Goal: Feedback & Contribution: Submit feedback/report problem

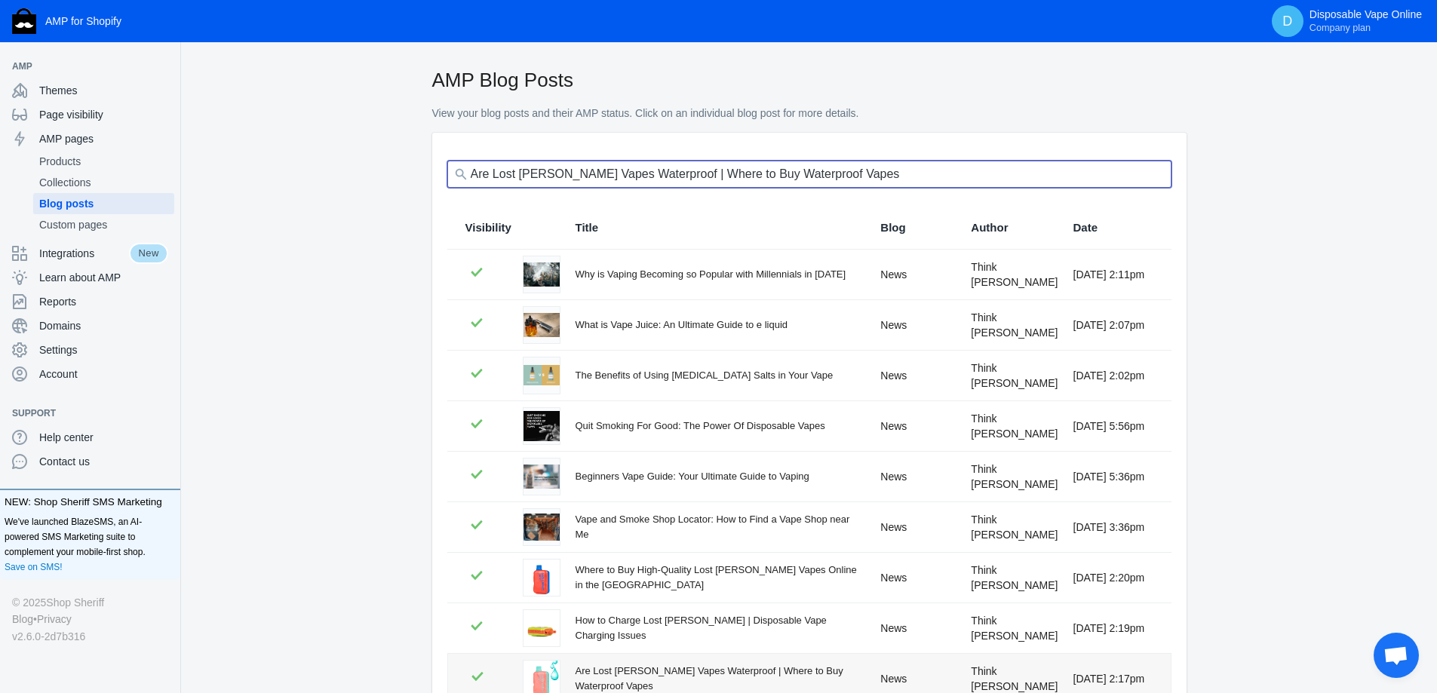
click at [966, 174] on input "Are Lost Mary Vapes Waterproof | Where to Buy Waterproof Vapes" at bounding box center [809, 174] width 724 height 27
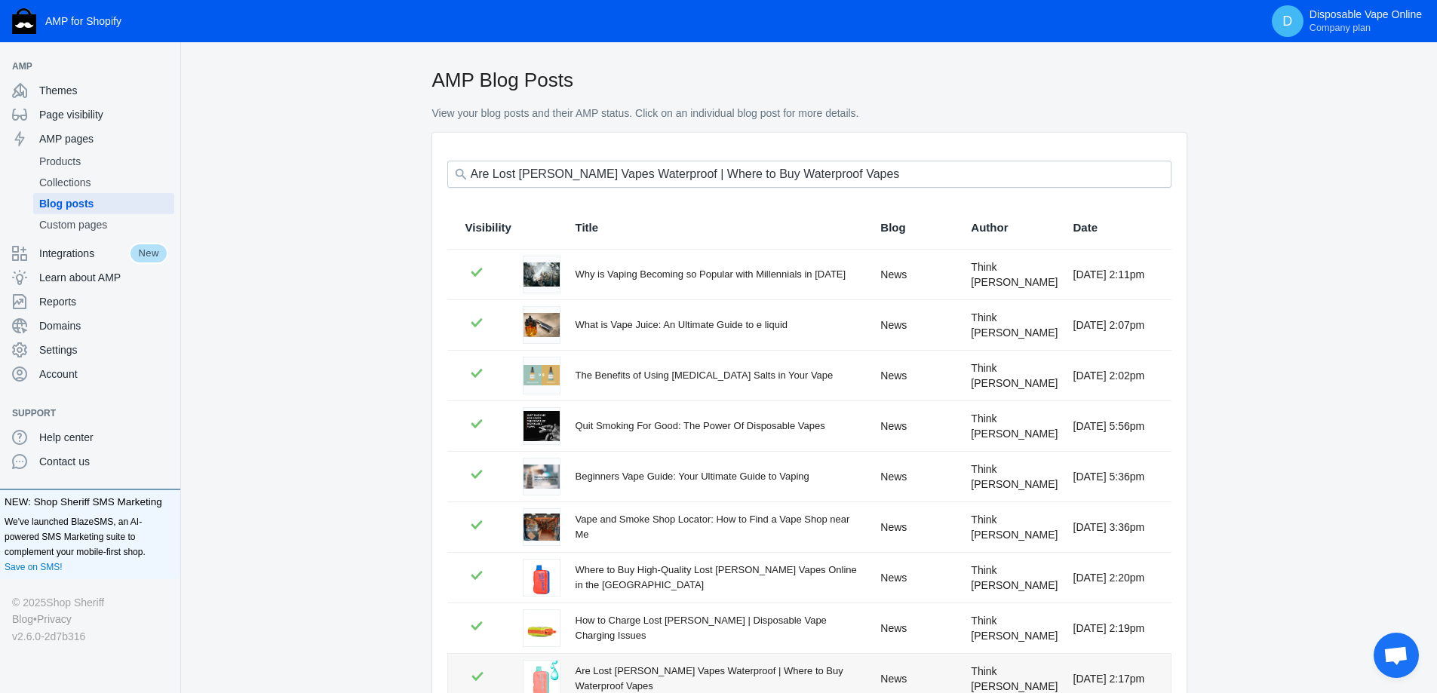
click at [1122, 191] on div "Are Lost Mary Vapes Waterproof | Where to Buy Waterproof Vapes" at bounding box center [809, 174] width 724 height 38
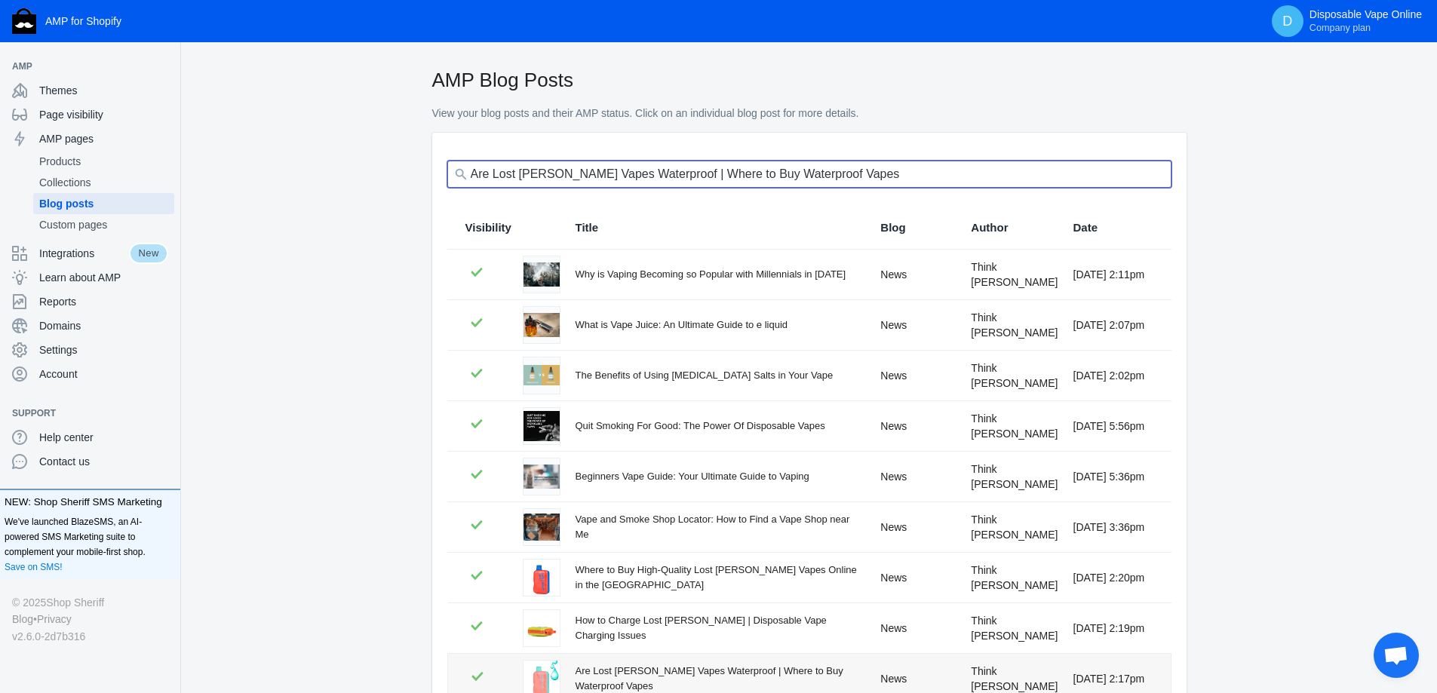
click at [1128, 177] on input "Are Lost Mary Vapes Waterproof | Where to Buy Waterproof Vapes" at bounding box center [809, 174] width 724 height 27
click at [1151, 177] on input "Are Lost Mary Vapes Waterproof | Where to Buy Waterproof Vapes" at bounding box center [809, 174] width 724 height 27
click at [1135, 180] on input "Are Lost Mary Vapes Waterproof | Where to Buy Waterproof Vapes" at bounding box center [809, 174] width 724 height 27
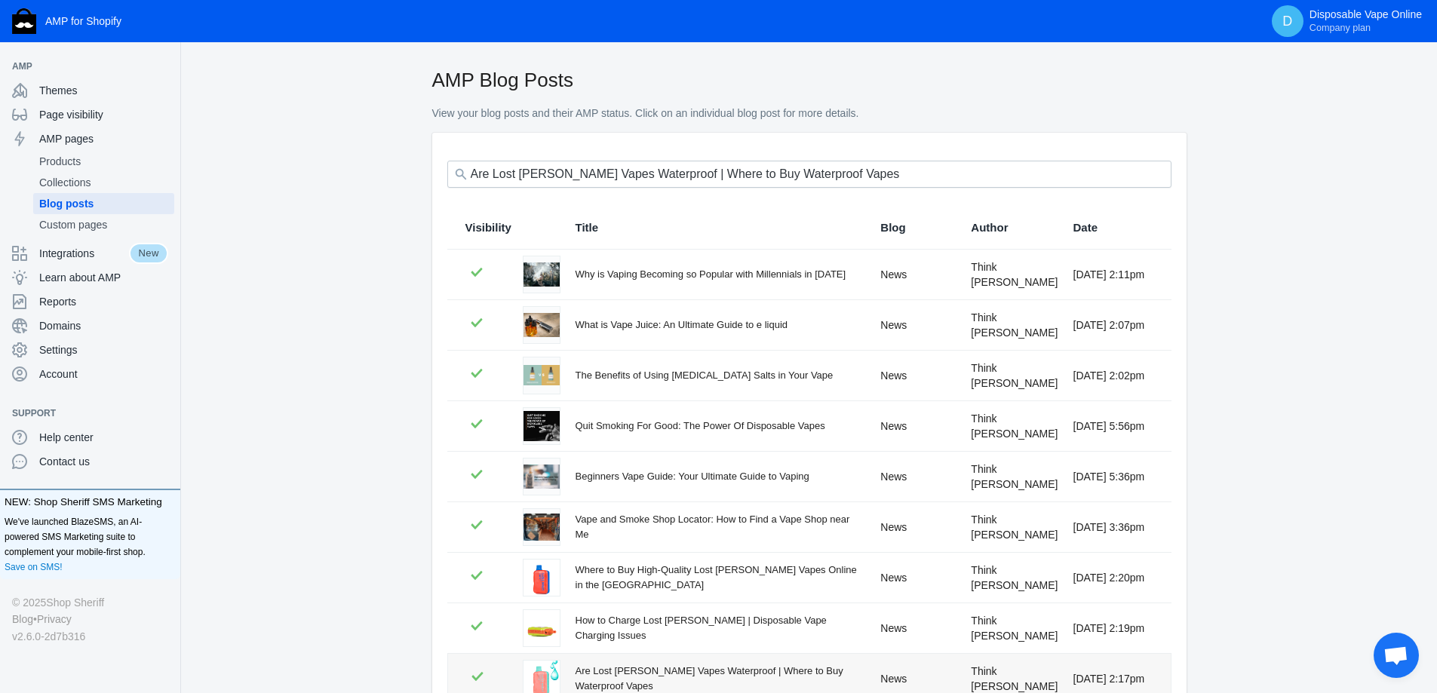
click at [1307, 118] on div "AMP Blog Posts View your blog posts and their AMP status. Click on an individua…" at bounding box center [809, 99] width 1208 height 66
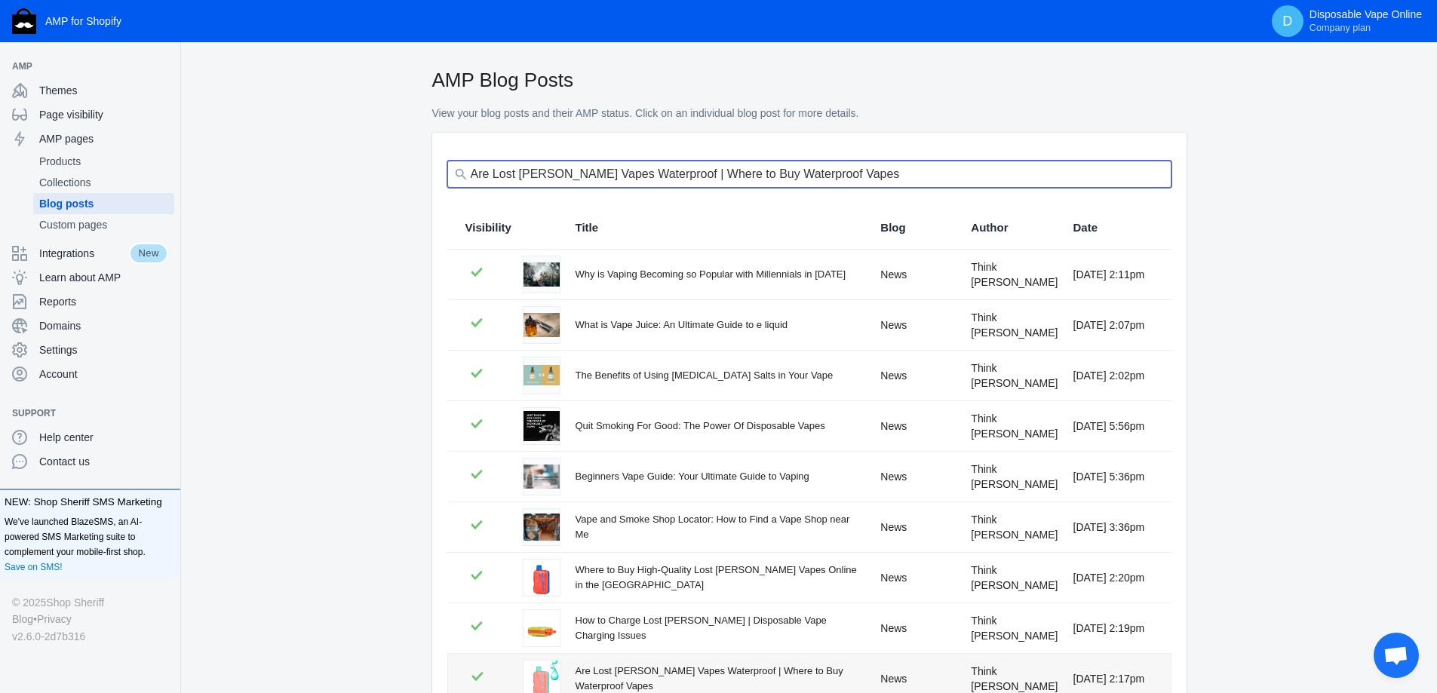
click at [1154, 172] on input "Are Lost Mary Vapes Waterproof | Where to Buy Waterproof Vapes" at bounding box center [809, 174] width 724 height 27
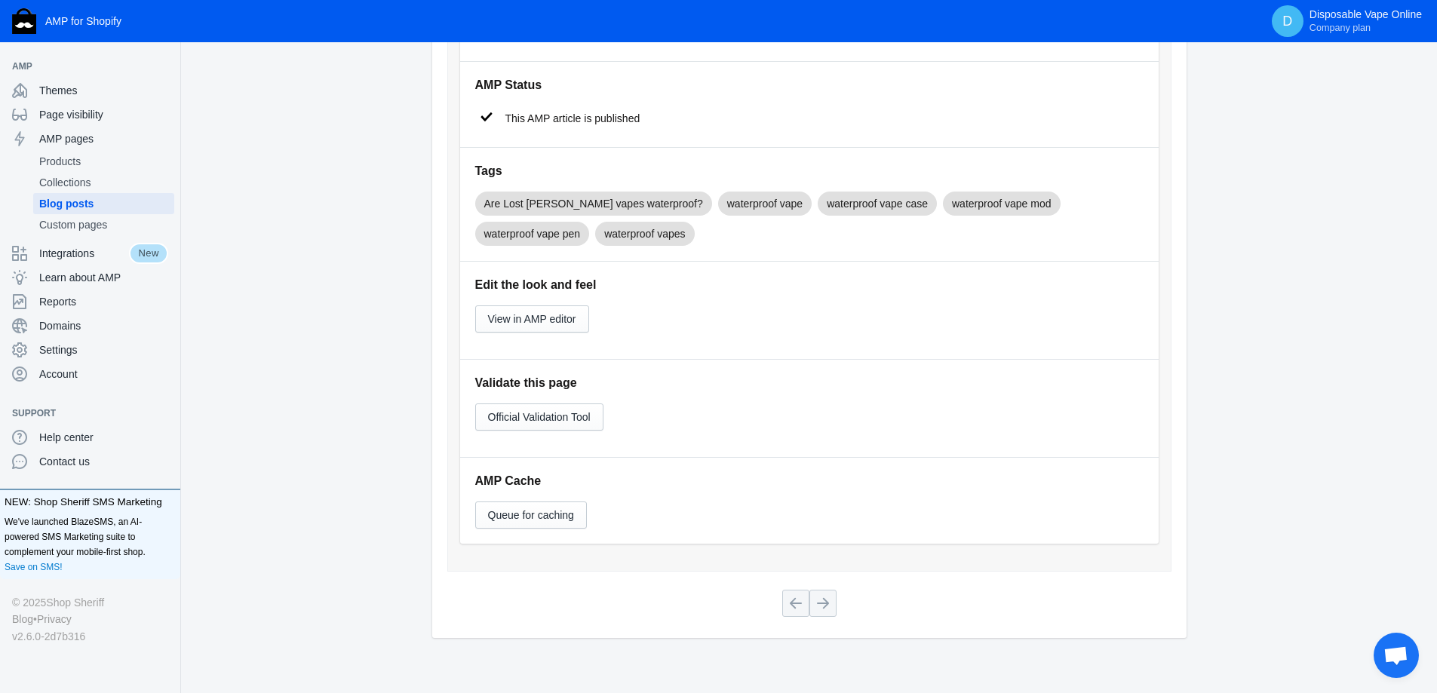
scroll to position [755, 0]
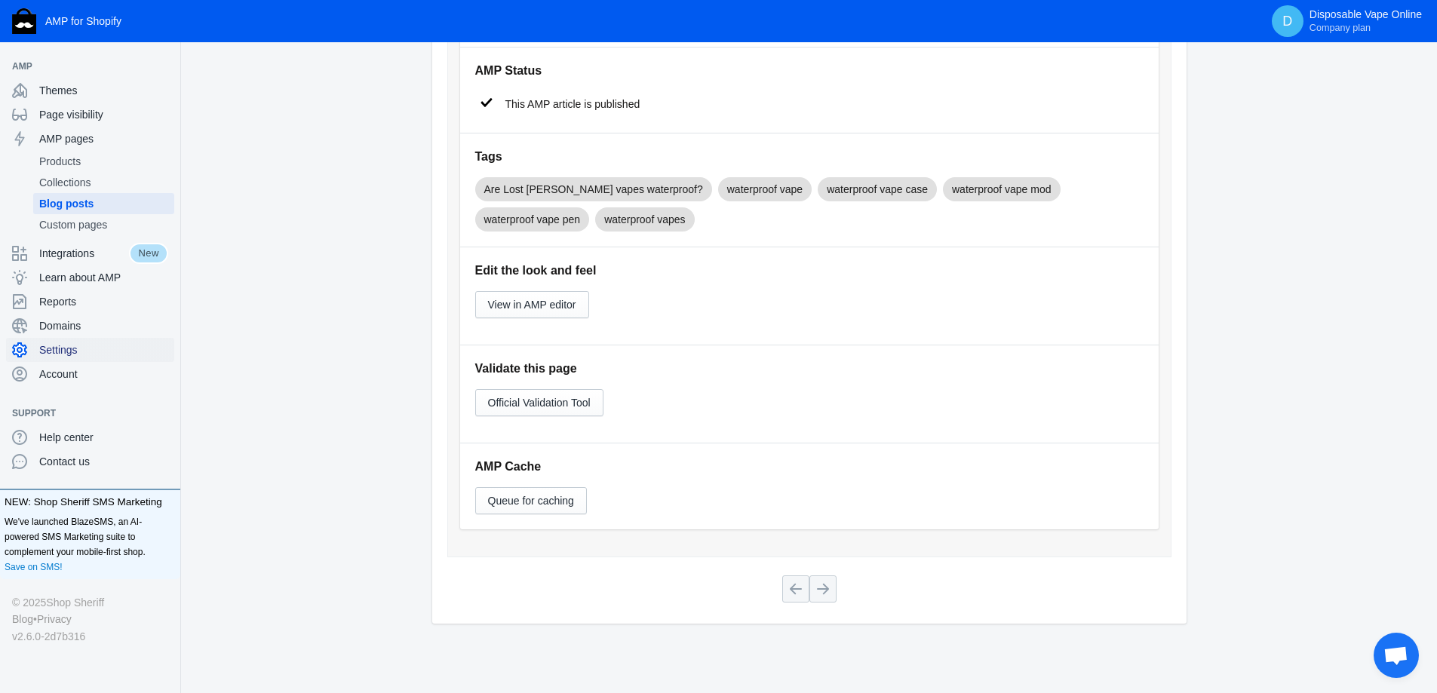
click at [81, 354] on span "Settings" at bounding box center [103, 350] width 129 height 15
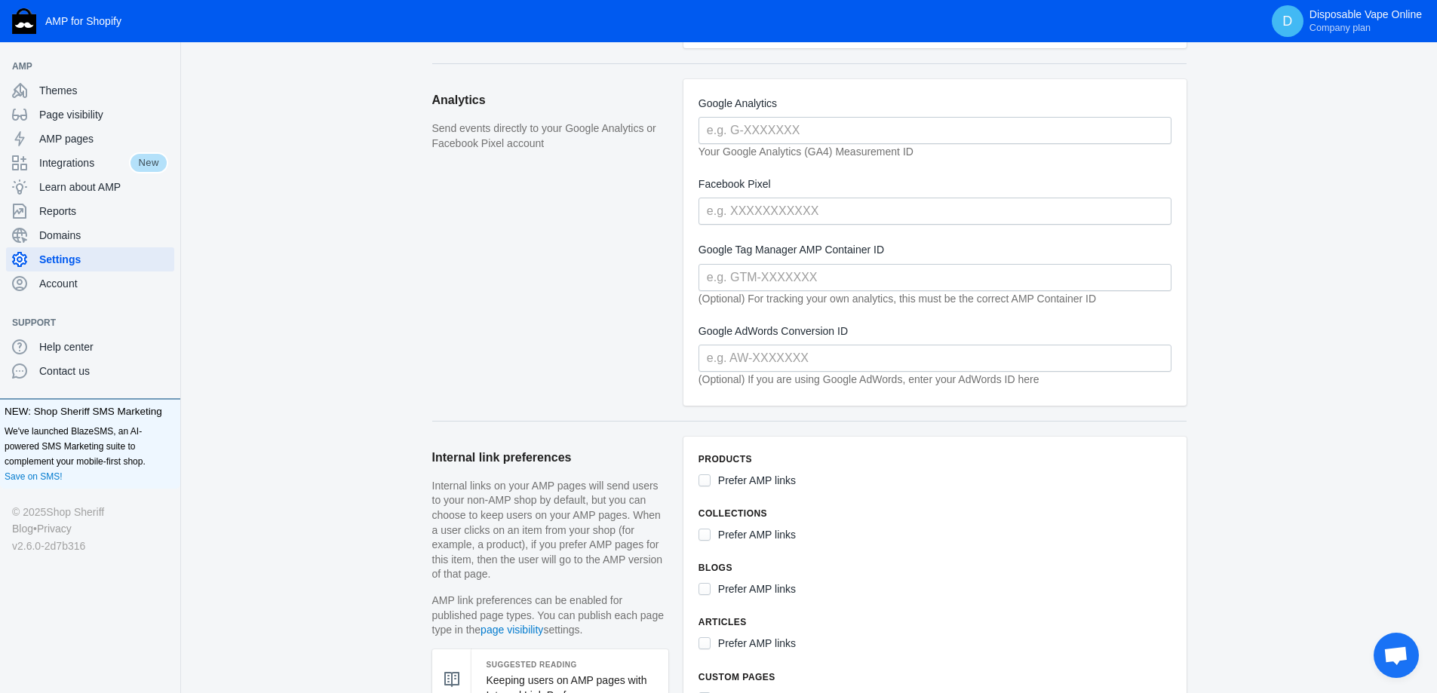
scroll to position [377, 0]
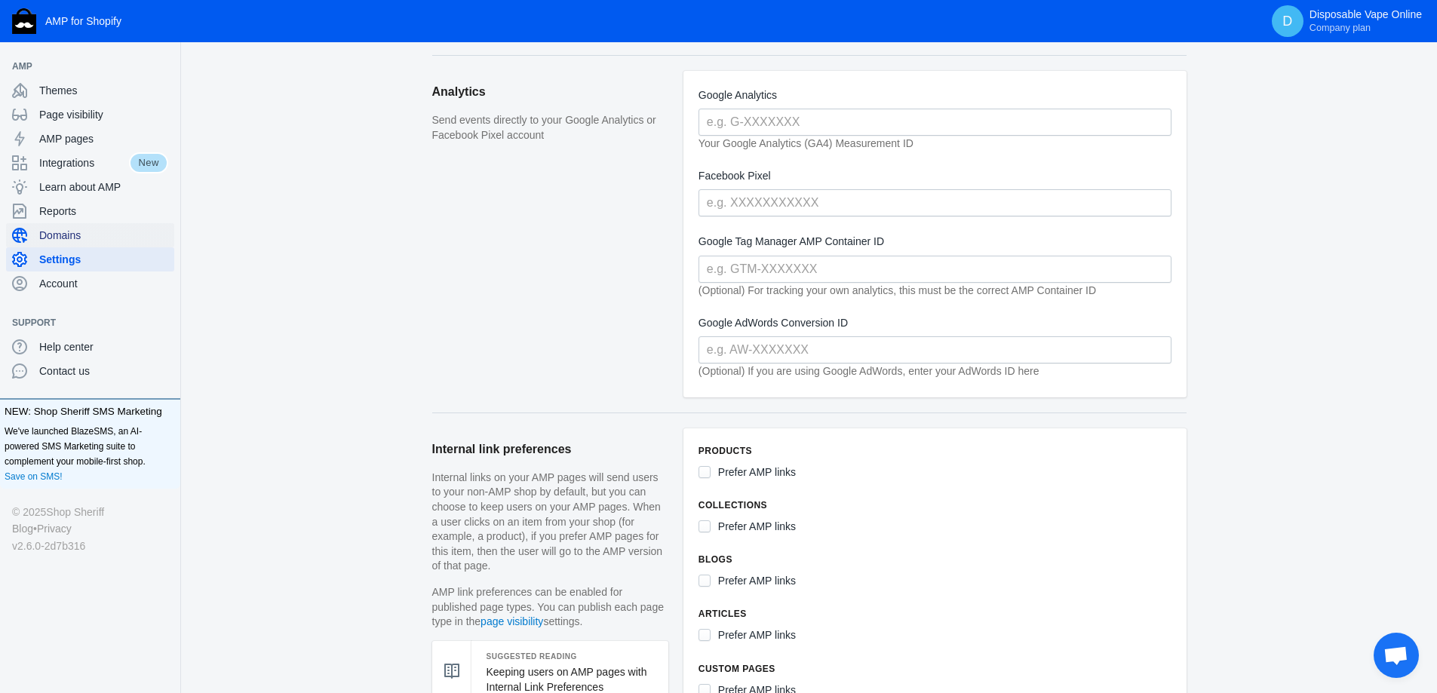
click at [73, 241] on span "Domains" at bounding box center [103, 235] width 129 height 15
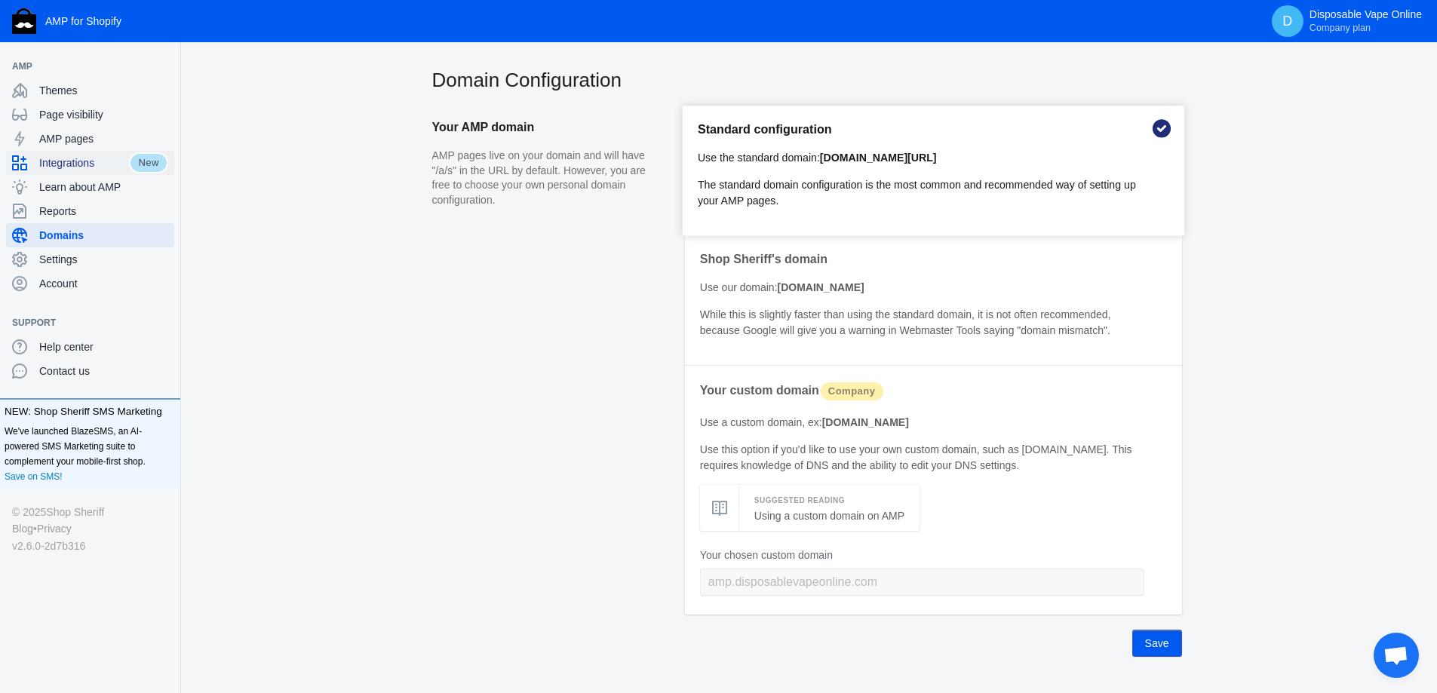
click at [75, 159] on span "Integrations" at bounding box center [84, 162] width 90 height 15
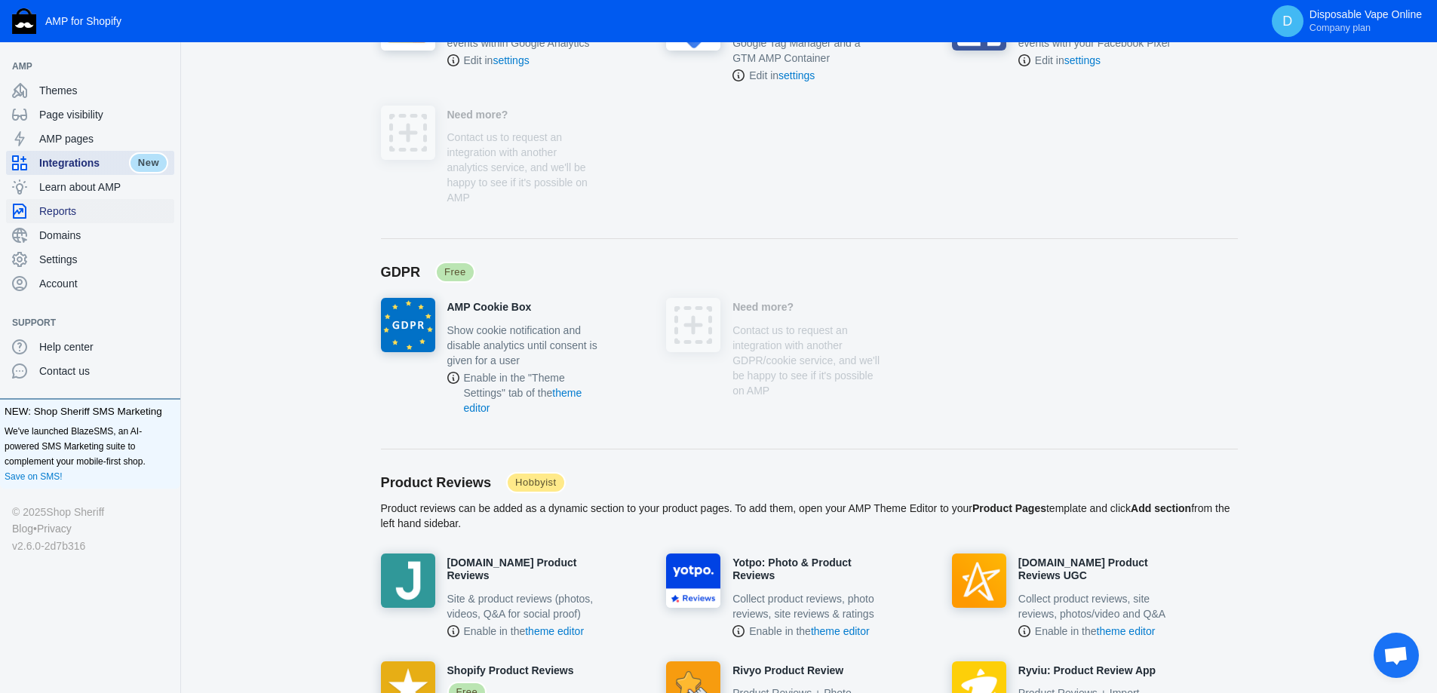
scroll to position [377, 0]
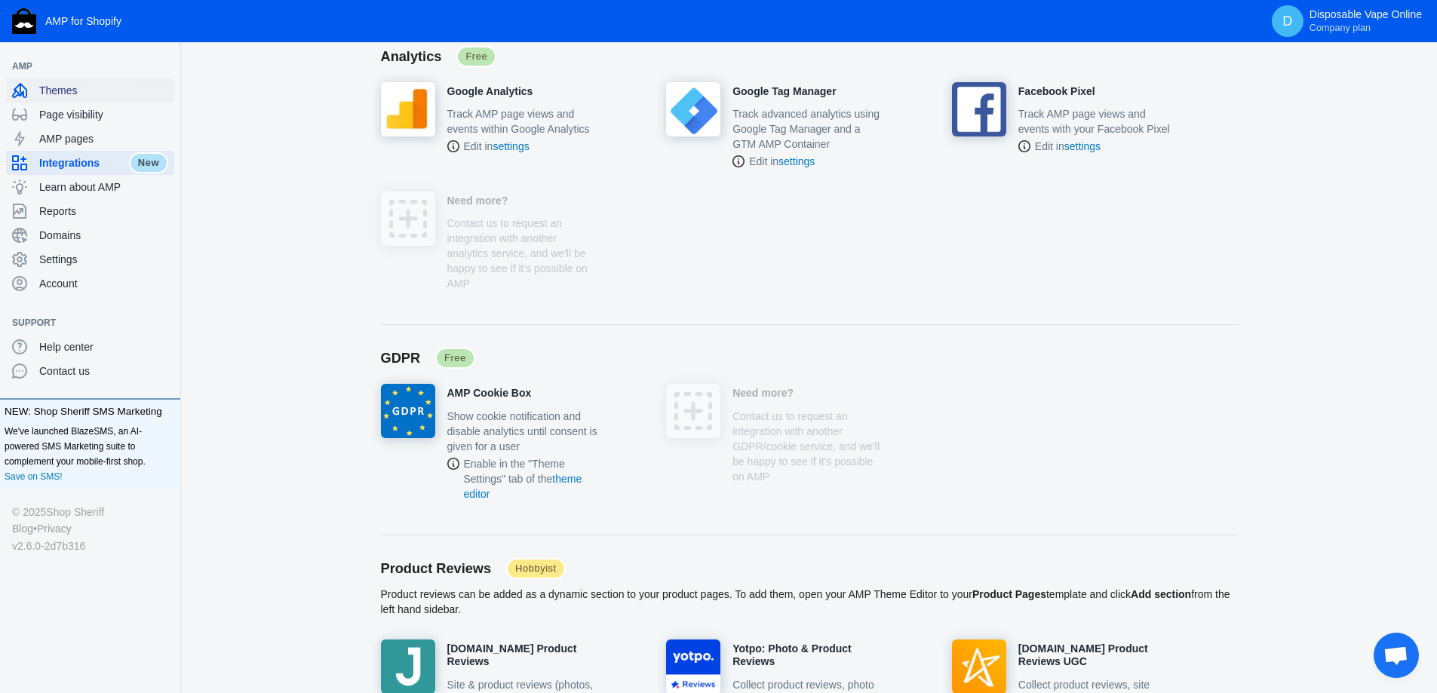
click at [69, 96] on span "Themes" at bounding box center [103, 90] width 129 height 15
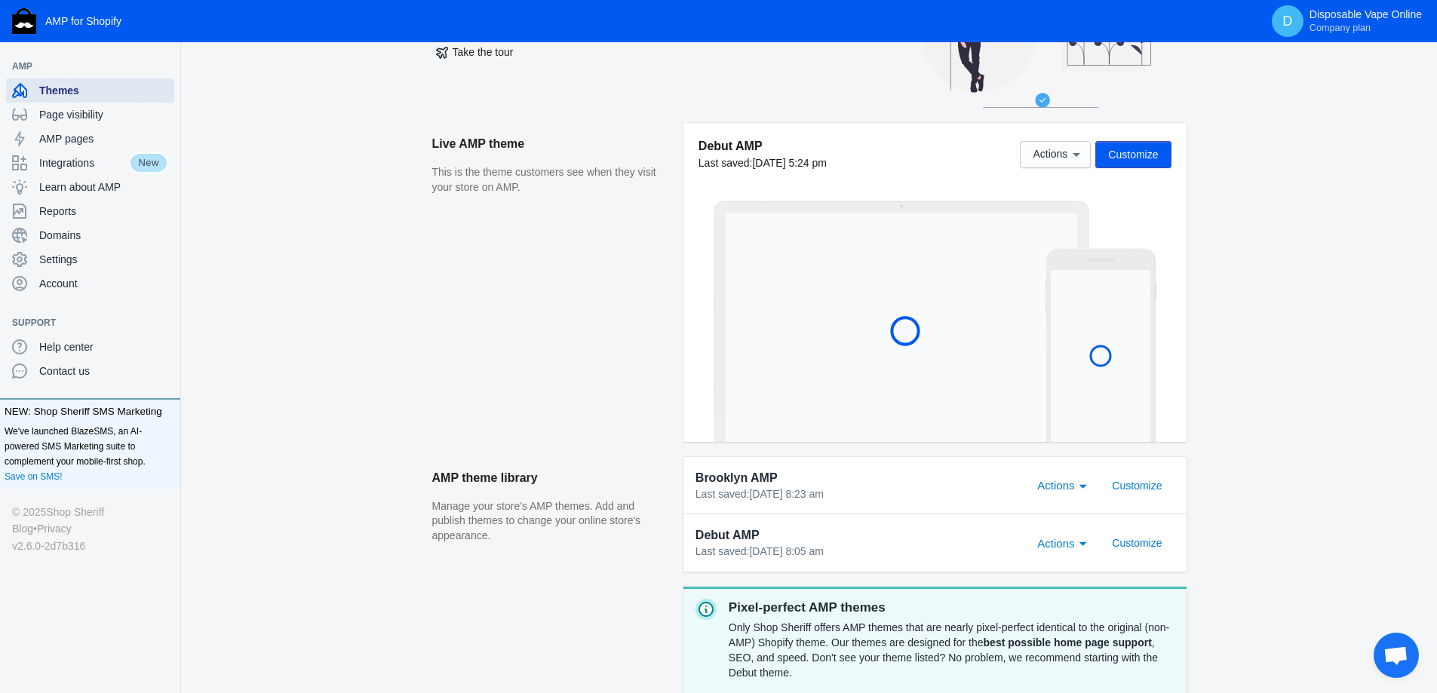
scroll to position [111, 0]
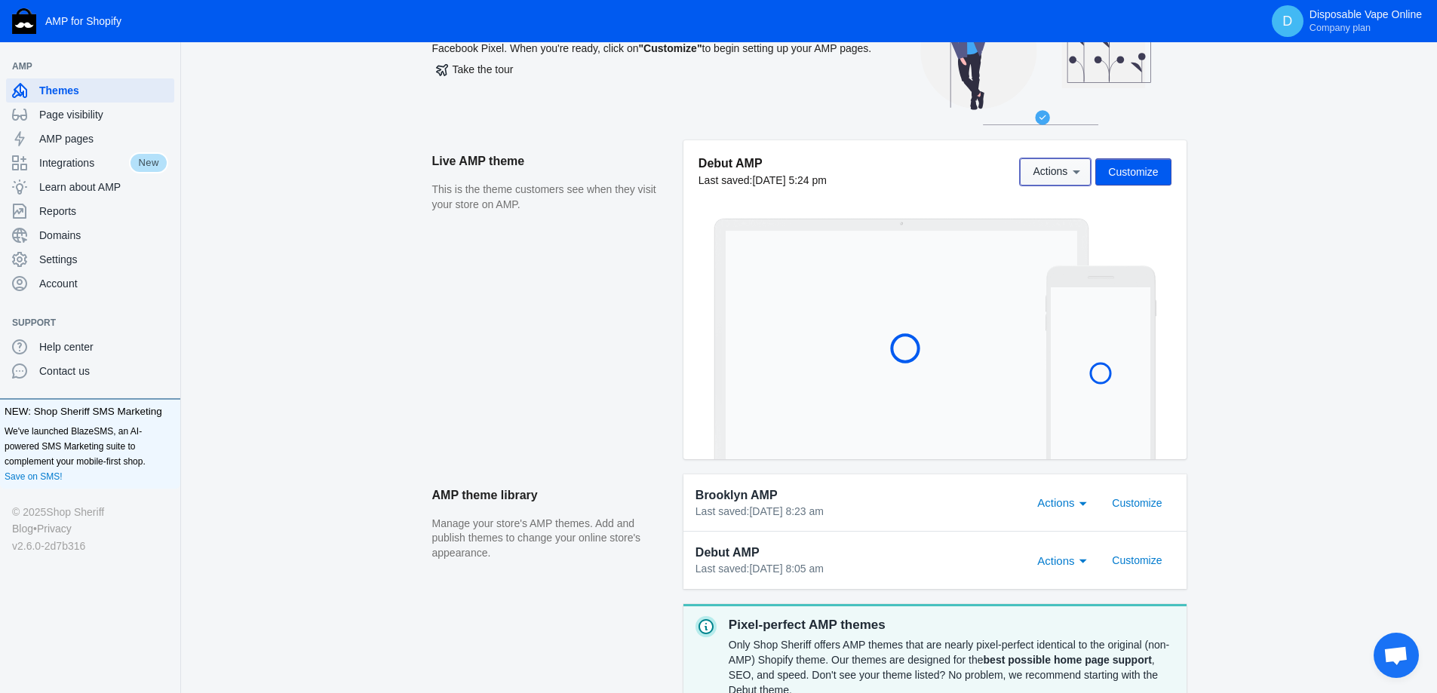
click at [1053, 174] on span "Actions" at bounding box center [1050, 172] width 35 height 12
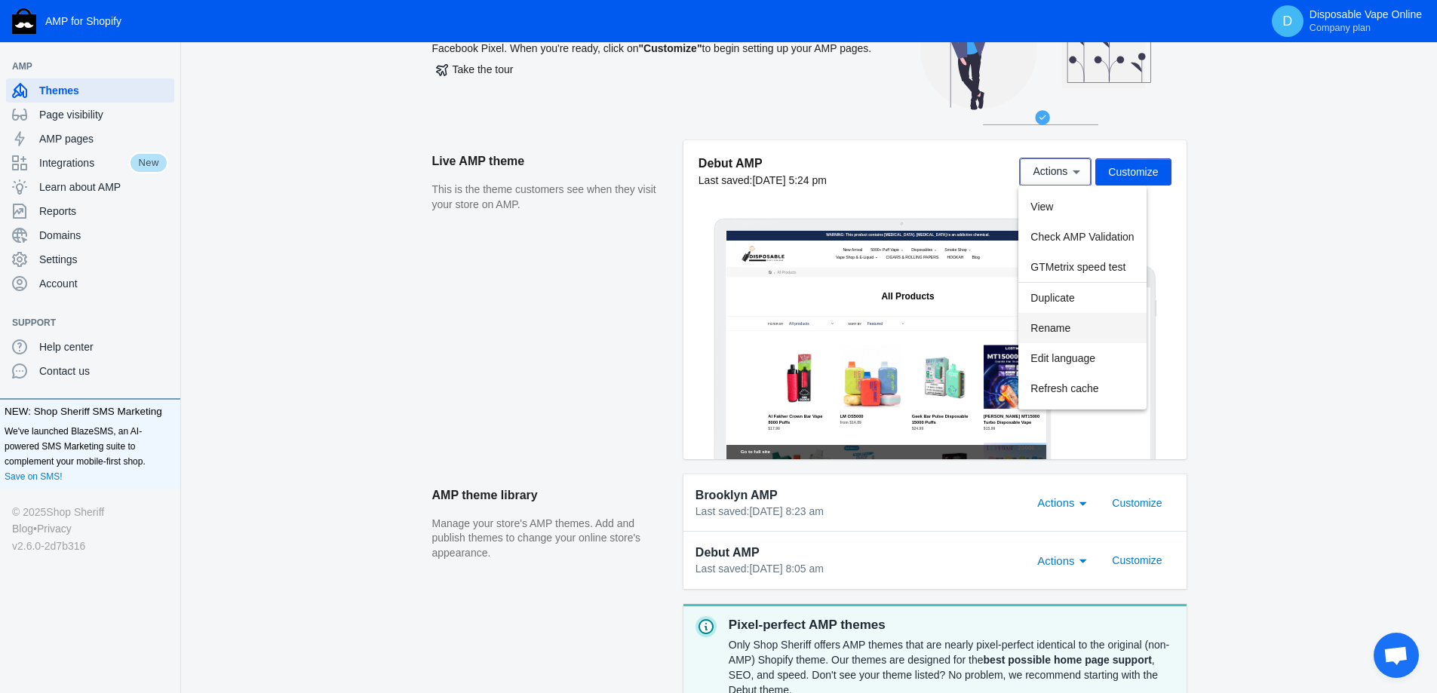
scroll to position [0, 0]
click at [1117, 171] on div at bounding box center [718, 346] width 1437 height 693
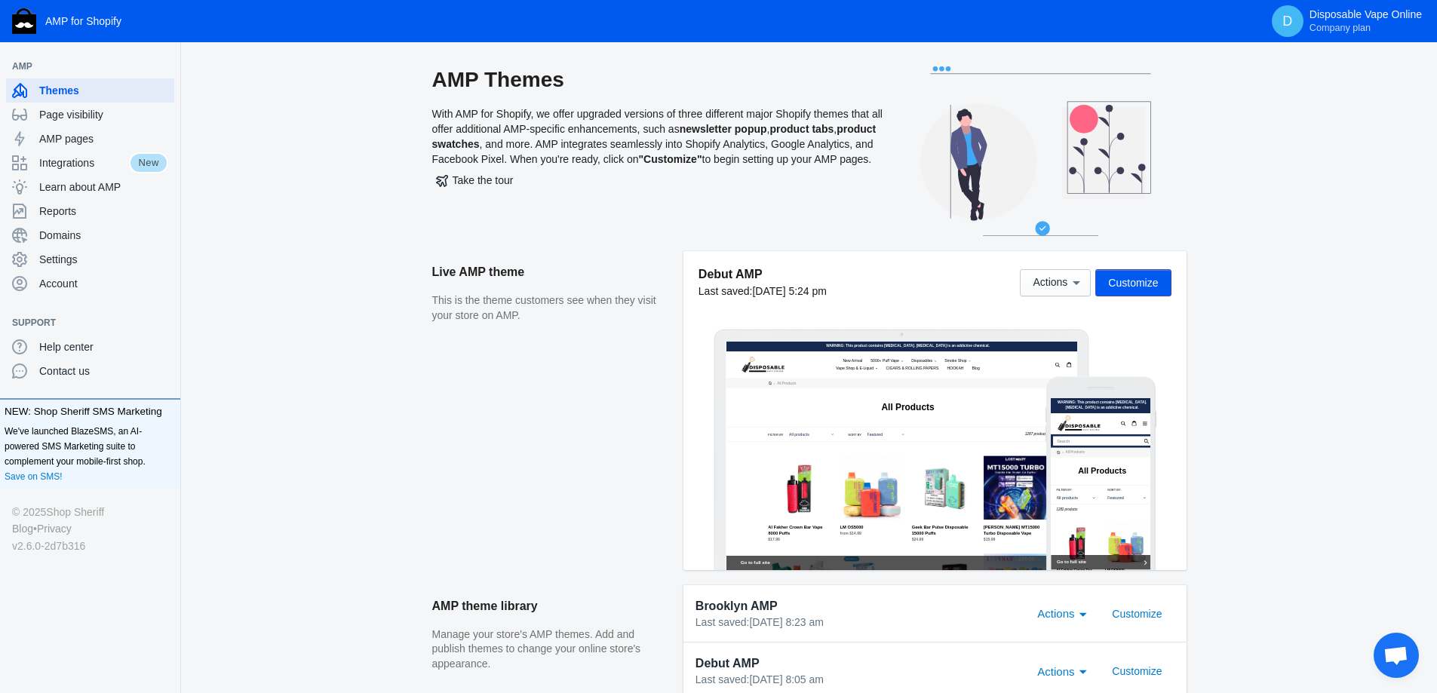
click at [1124, 287] on span "Customize" at bounding box center [1133, 283] width 50 height 12
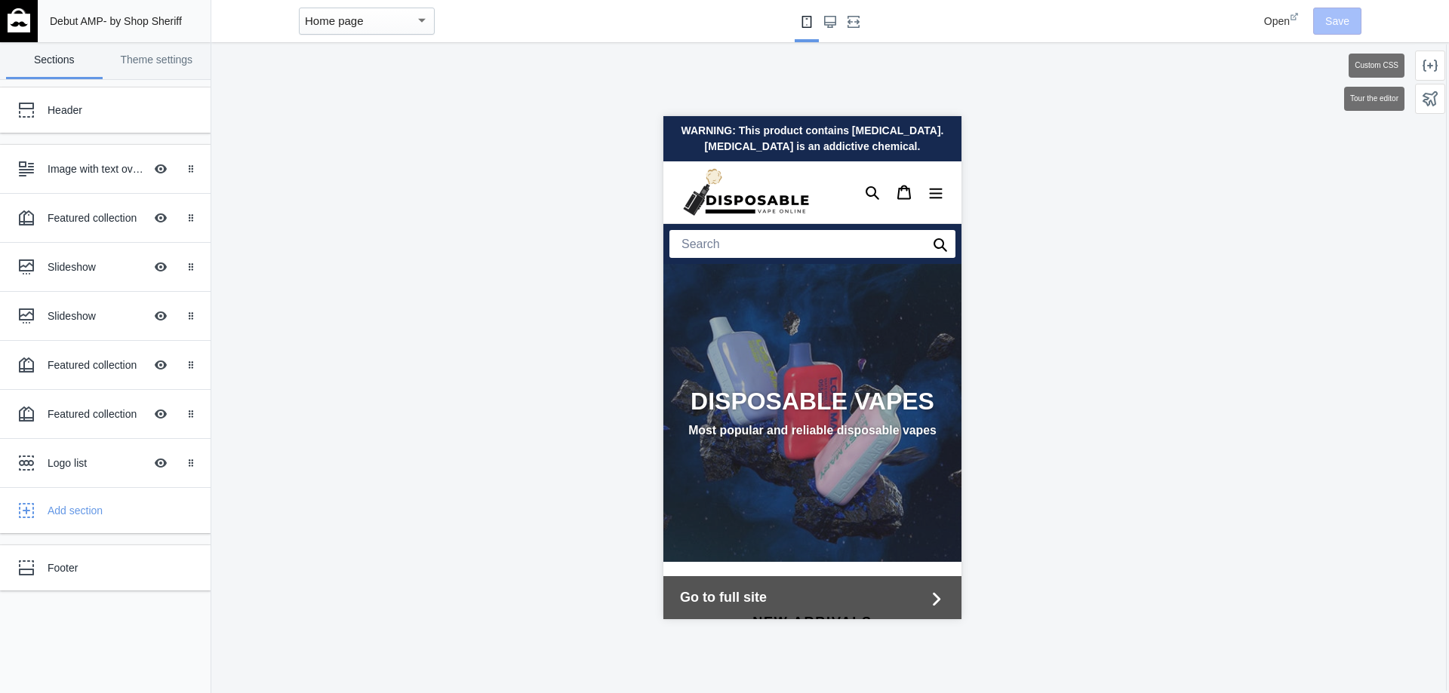
scroll to position [0, 287]
click at [153, 60] on link "Theme settings" at bounding box center [157, 60] width 97 height 37
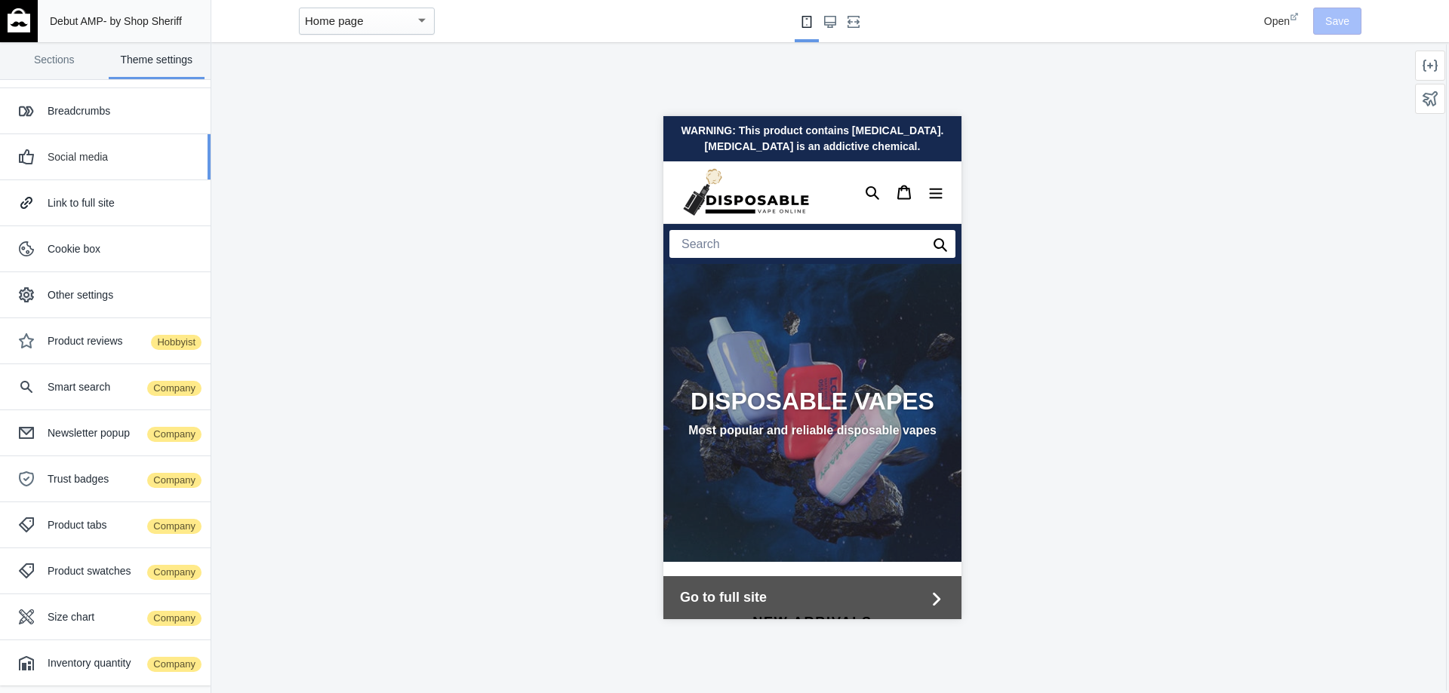
scroll to position [0, 0]
click at [86, 389] on div "Other settings" at bounding box center [124, 386] width 152 height 15
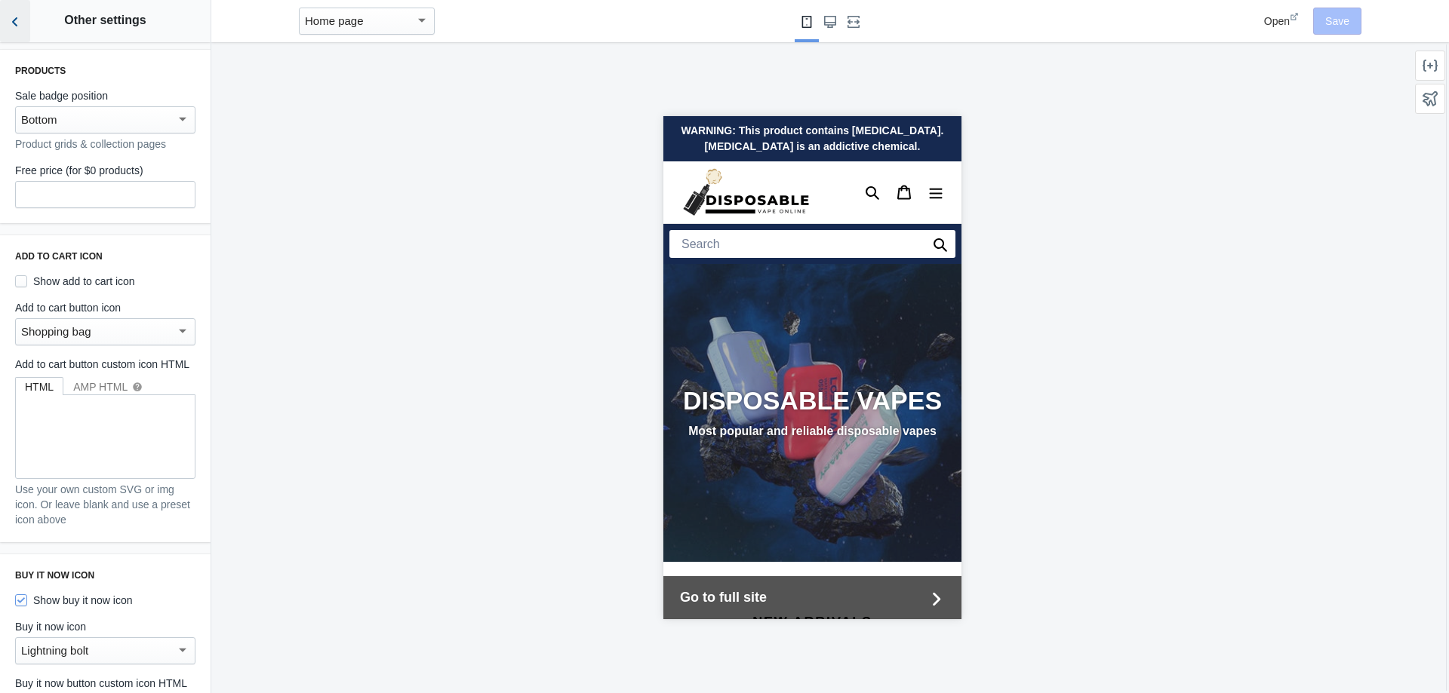
click at [26, 34] on button "Back to sections" at bounding box center [15, 21] width 30 height 42
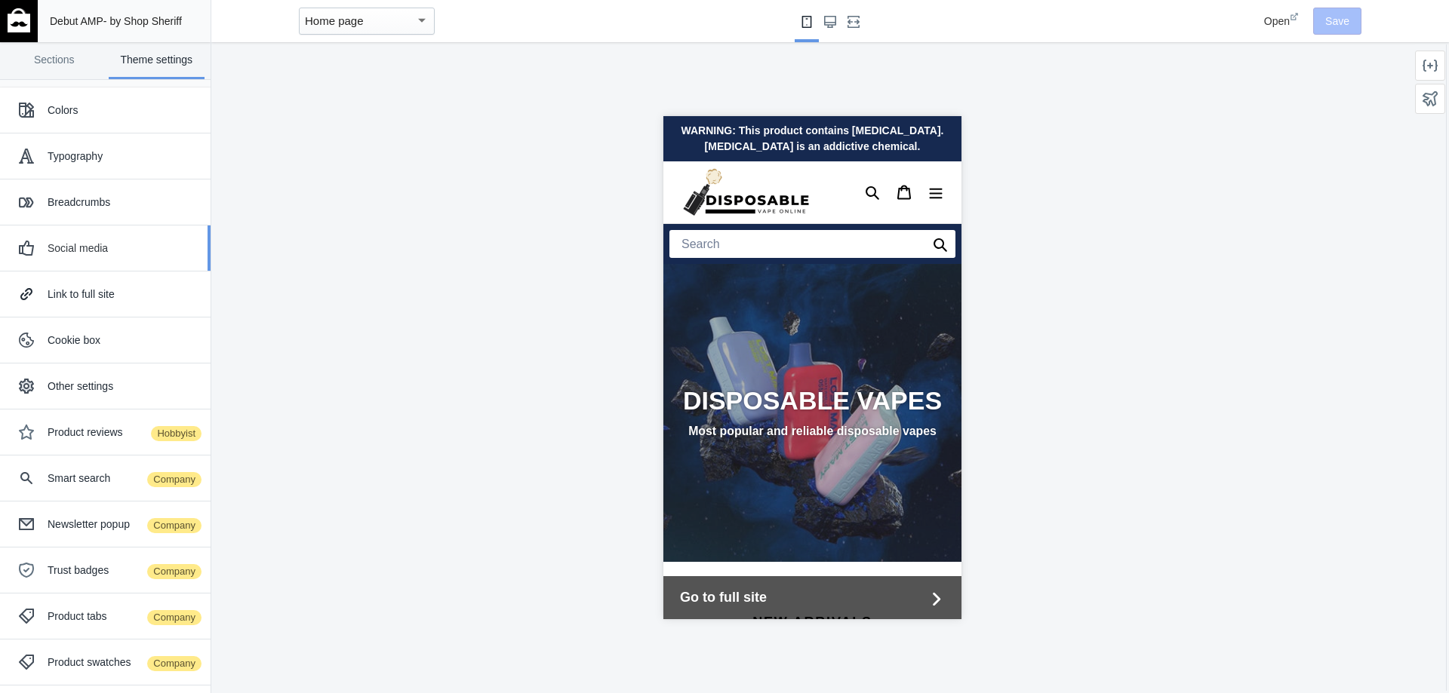
scroll to position [91, 0]
click at [87, 214] on div "Link to full site" at bounding box center [105, 203] width 188 height 30
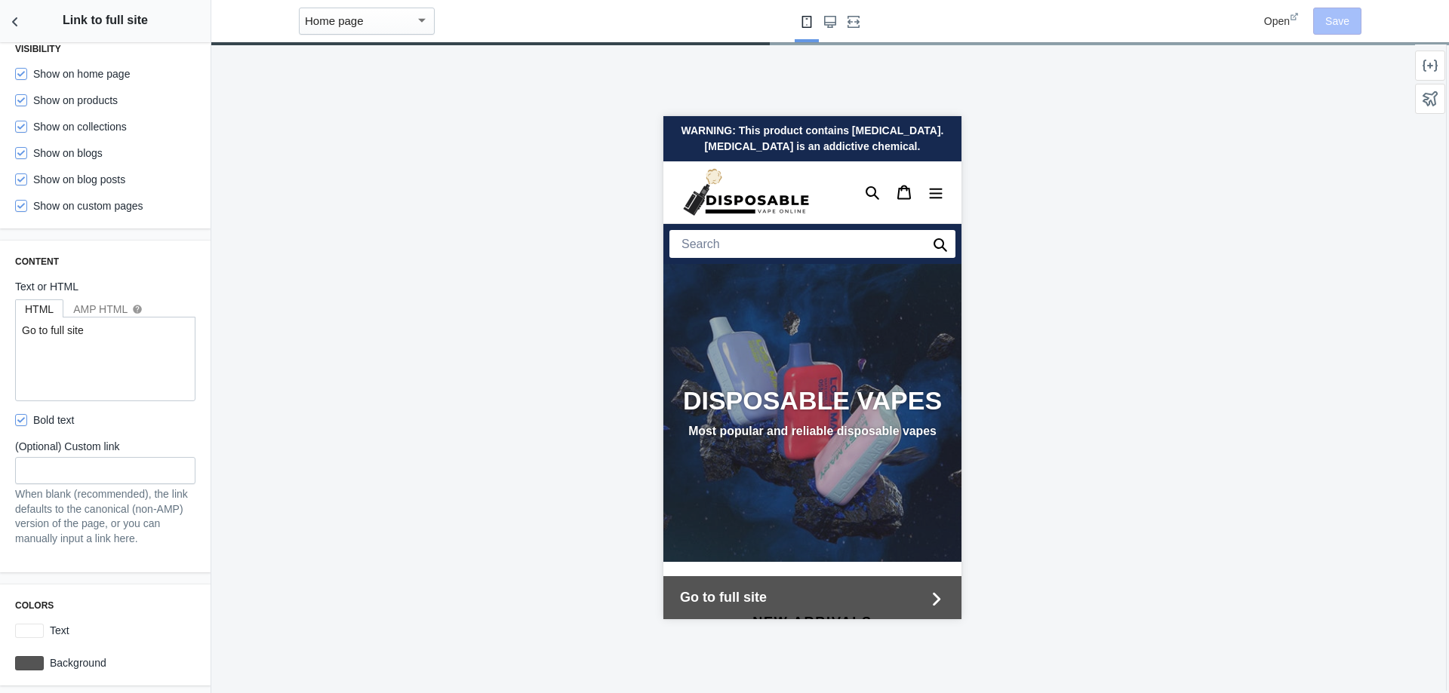
scroll to position [0, 0]
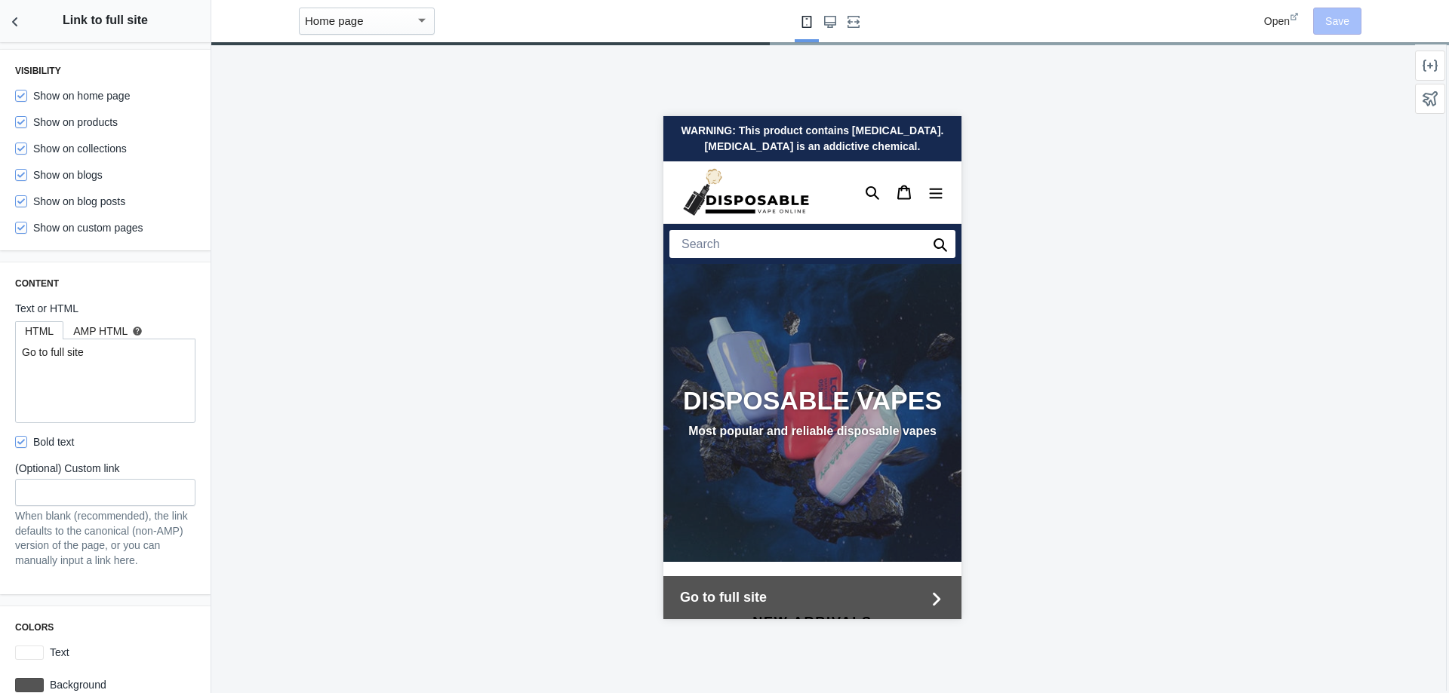
click at [109, 338] on div "AMP HTML help" at bounding box center [107, 331] width 69 height 15
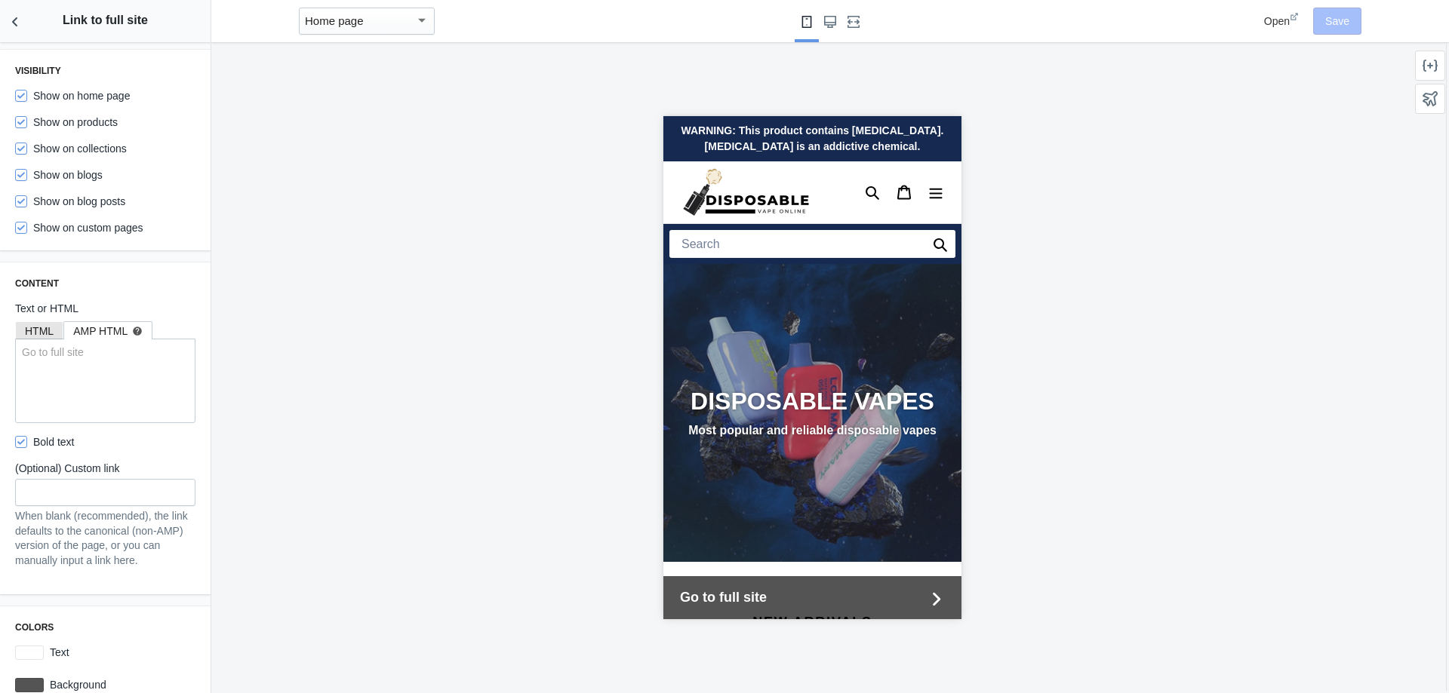
click at [42, 334] on div "HTML" at bounding box center [39, 331] width 29 height 15
click at [20, 35] on button "Back to sections" at bounding box center [15, 21] width 30 height 42
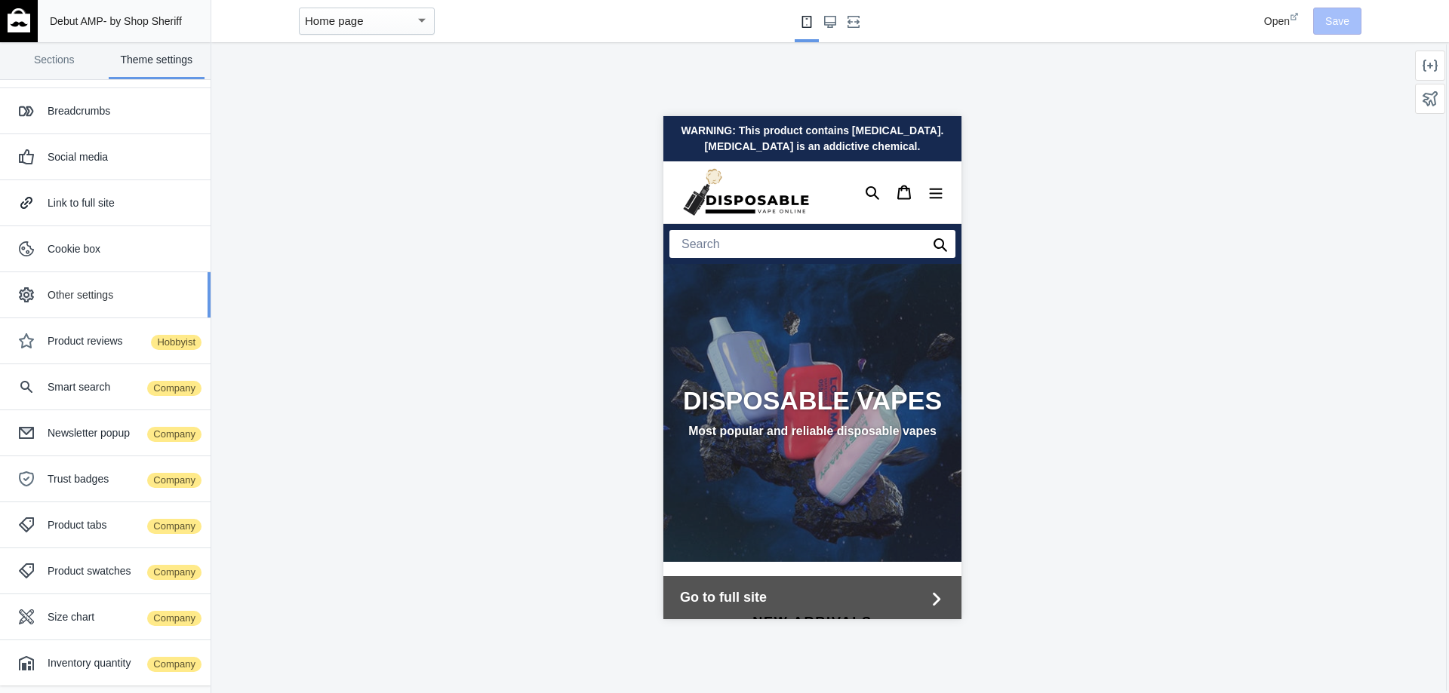
click at [76, 284] on div "Other settings" at bounding box center [105, 295] width 188 height 30
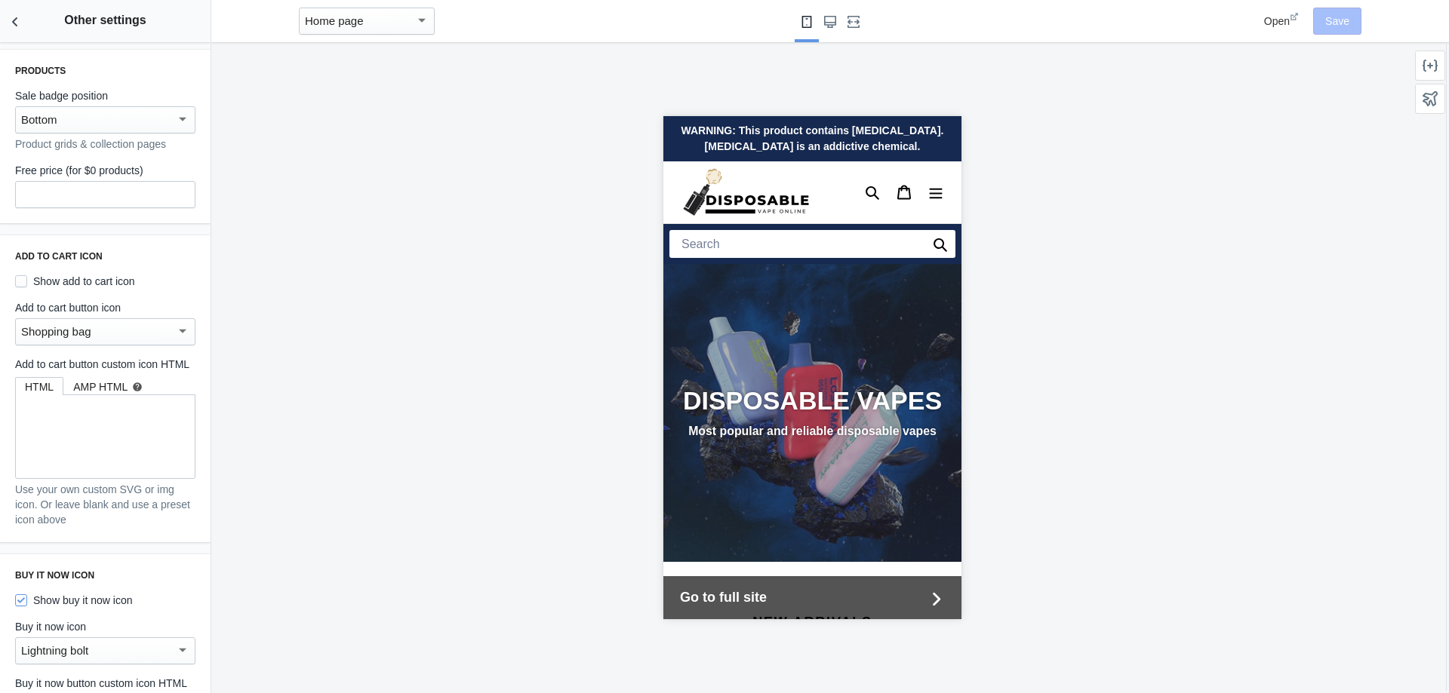
scroll to position [0, 287]
click at [114, 395] on div "AMP HTML help" at bounding box center [107, 386] width 69 height 15
click at [45, 395] on div "HTML" at bounding box center [39, 386] width 29 height 15
click at [2, 17] on button "Back to sections" at bounding box center [15, 21] width 30 height 42
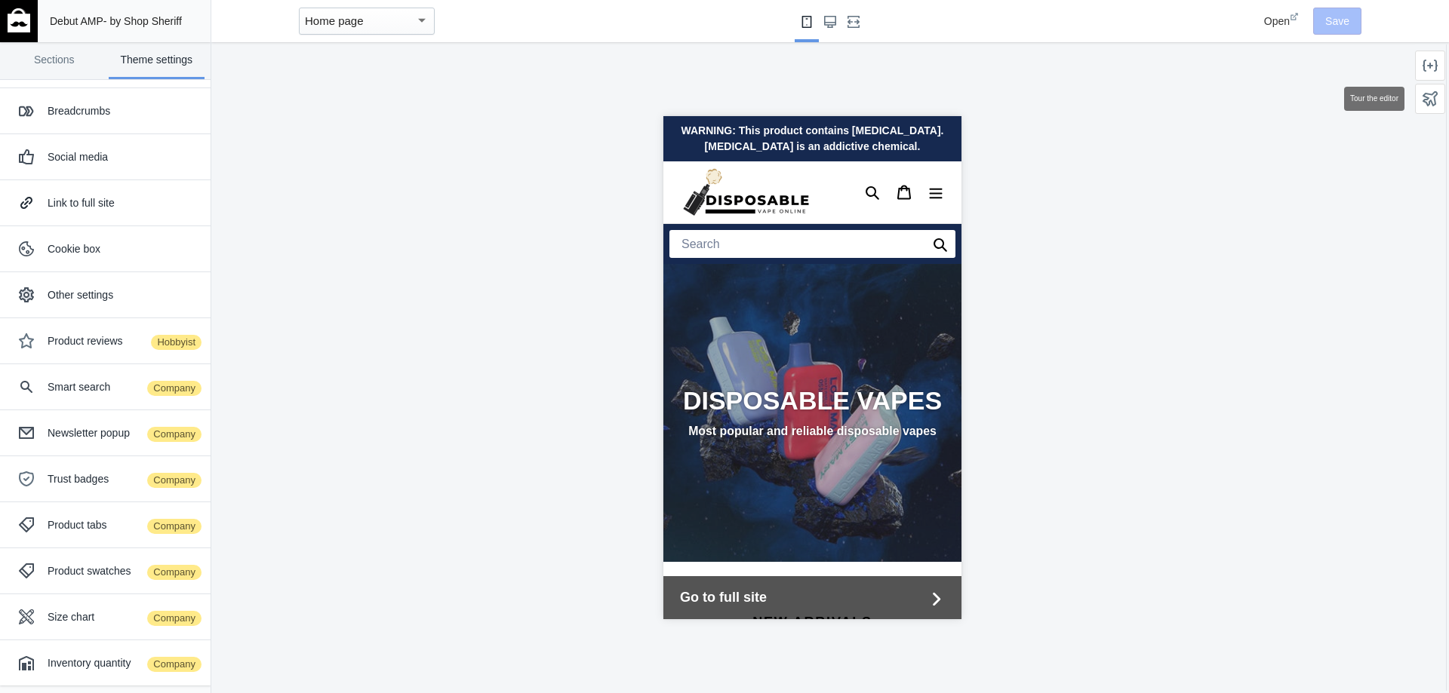
scroll to position [0, 0]
click at [1432, 97] on icon at bounding box center [1429, 98] width 15 height 15
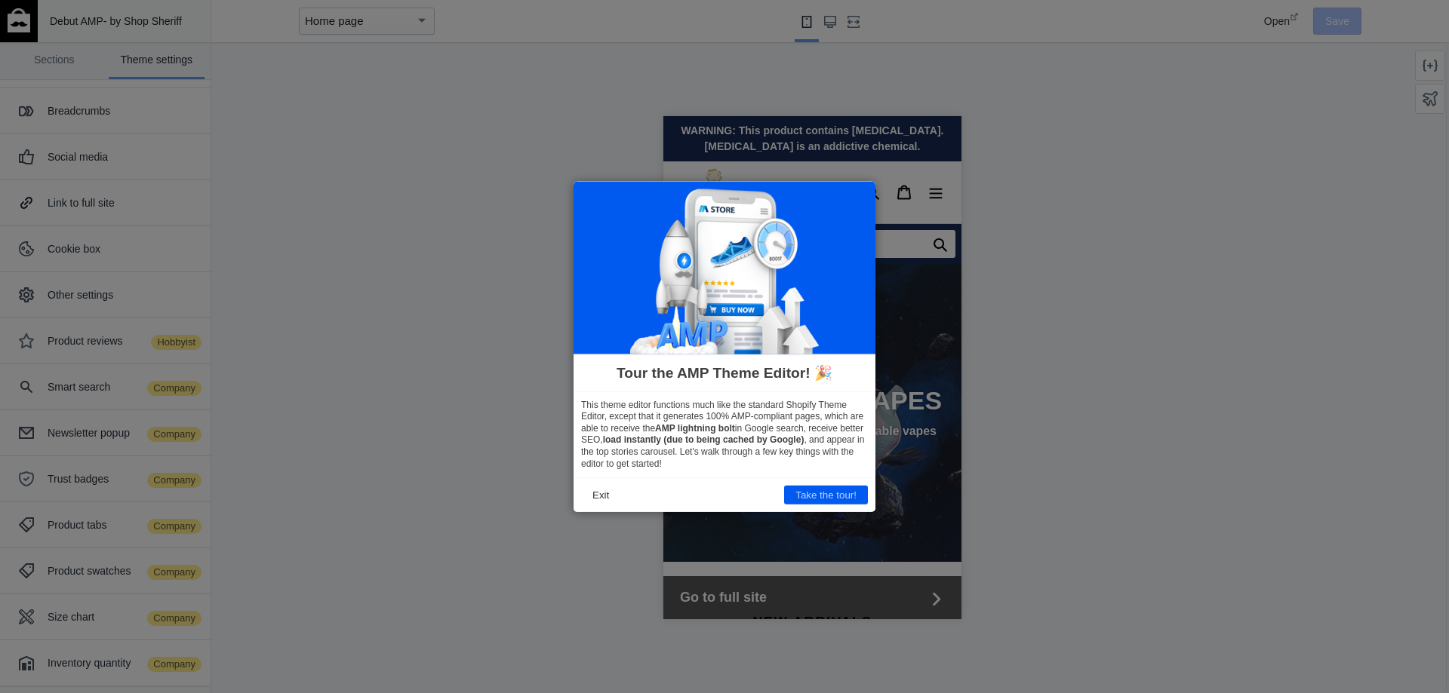
scroll to position [0, 287]
click at [1111, 435] on icon at bounding box center [724, 346] width 1449 height 693
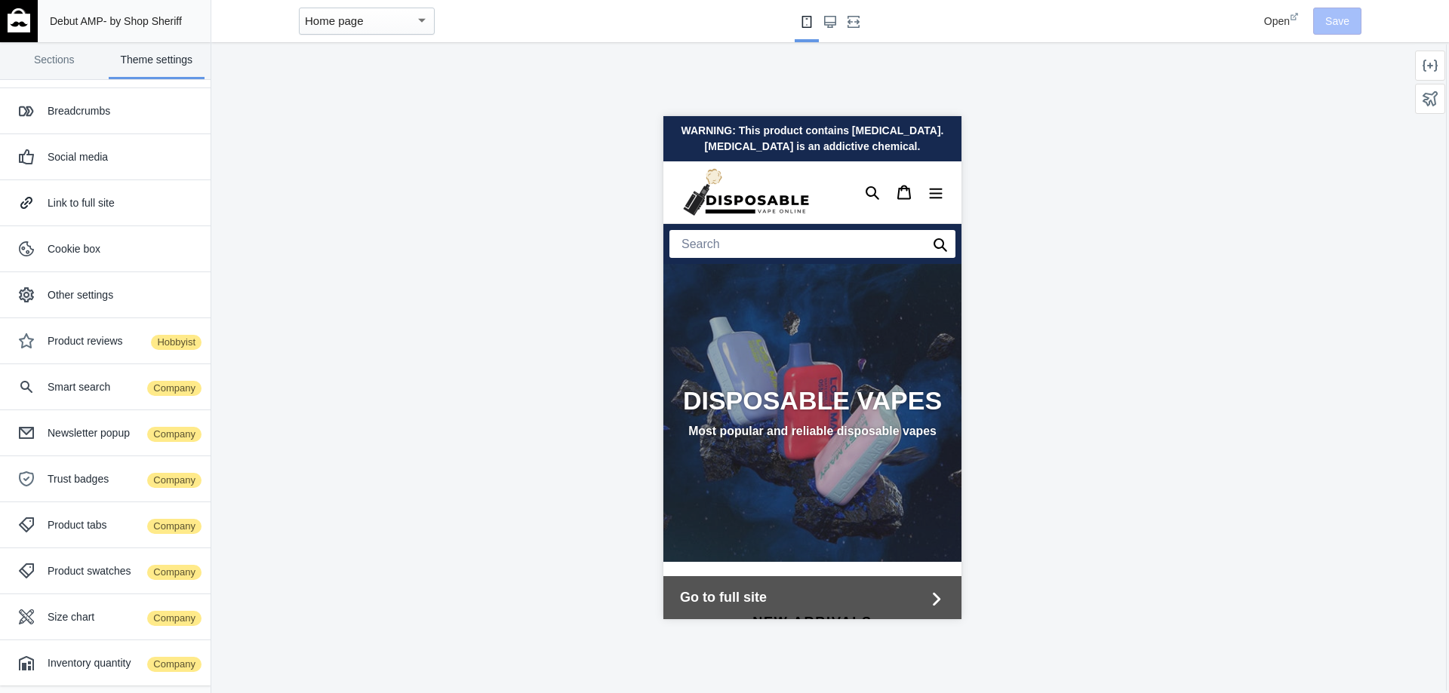
click at [354, 26] on mat-select-trigger "Home page" at bounding box center [334, 20] width 59 height 13
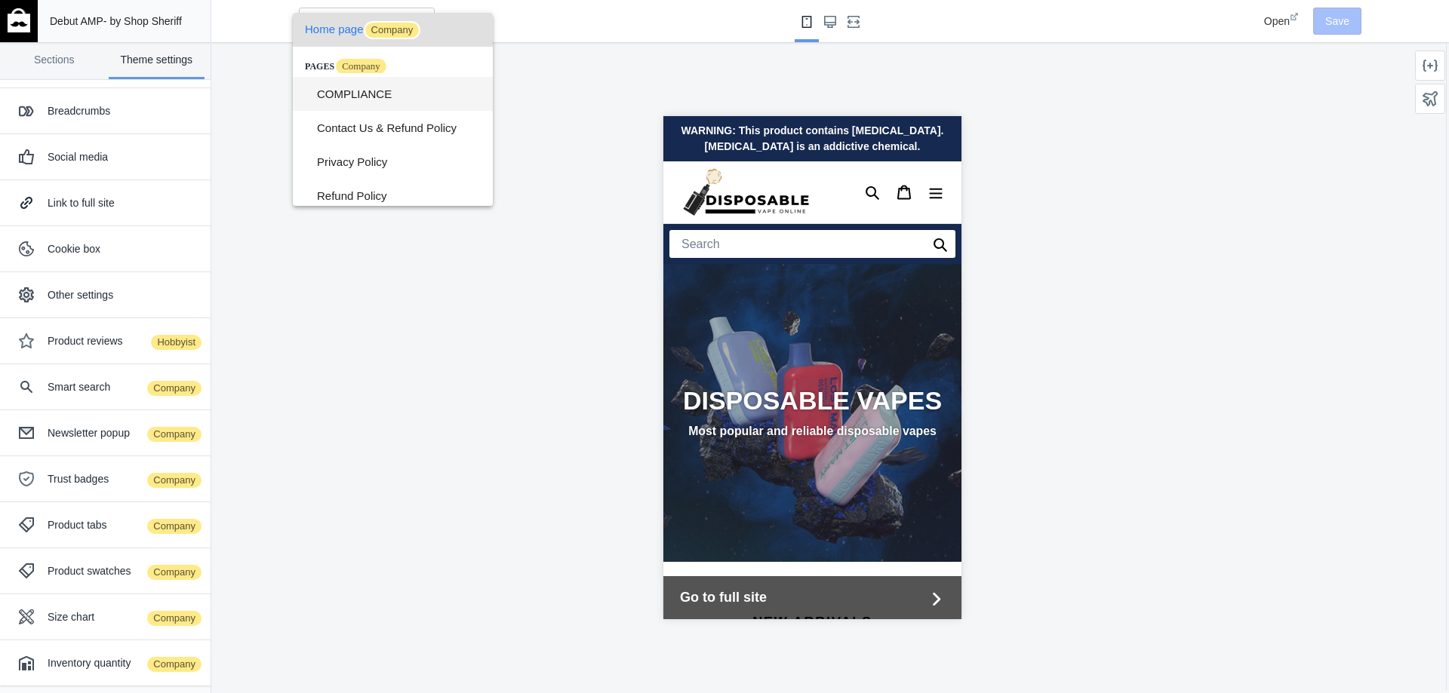
scroll to position [0, 0]
click at [35, 63] on div at bounding box center [724, 346] width 1449 height 693
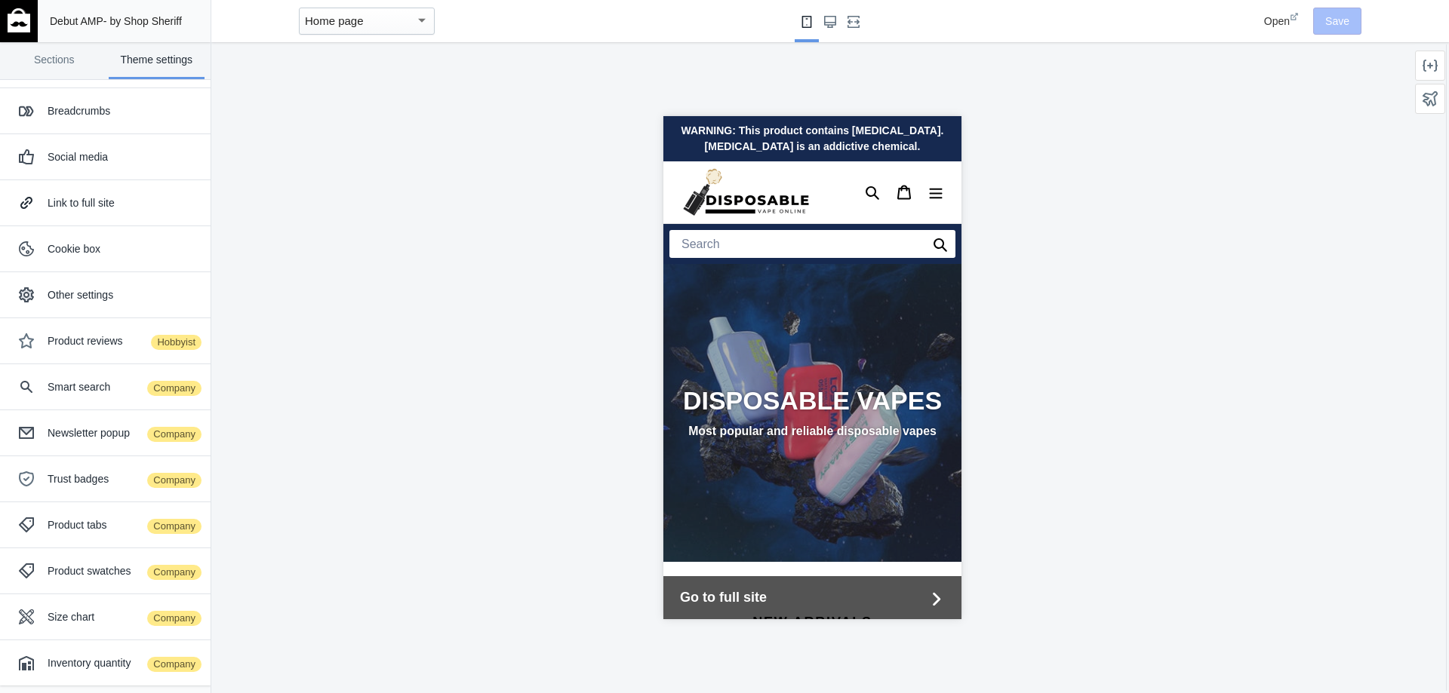
click at [0, 20] on link at bounding box center [19, 21] width 38 height 42
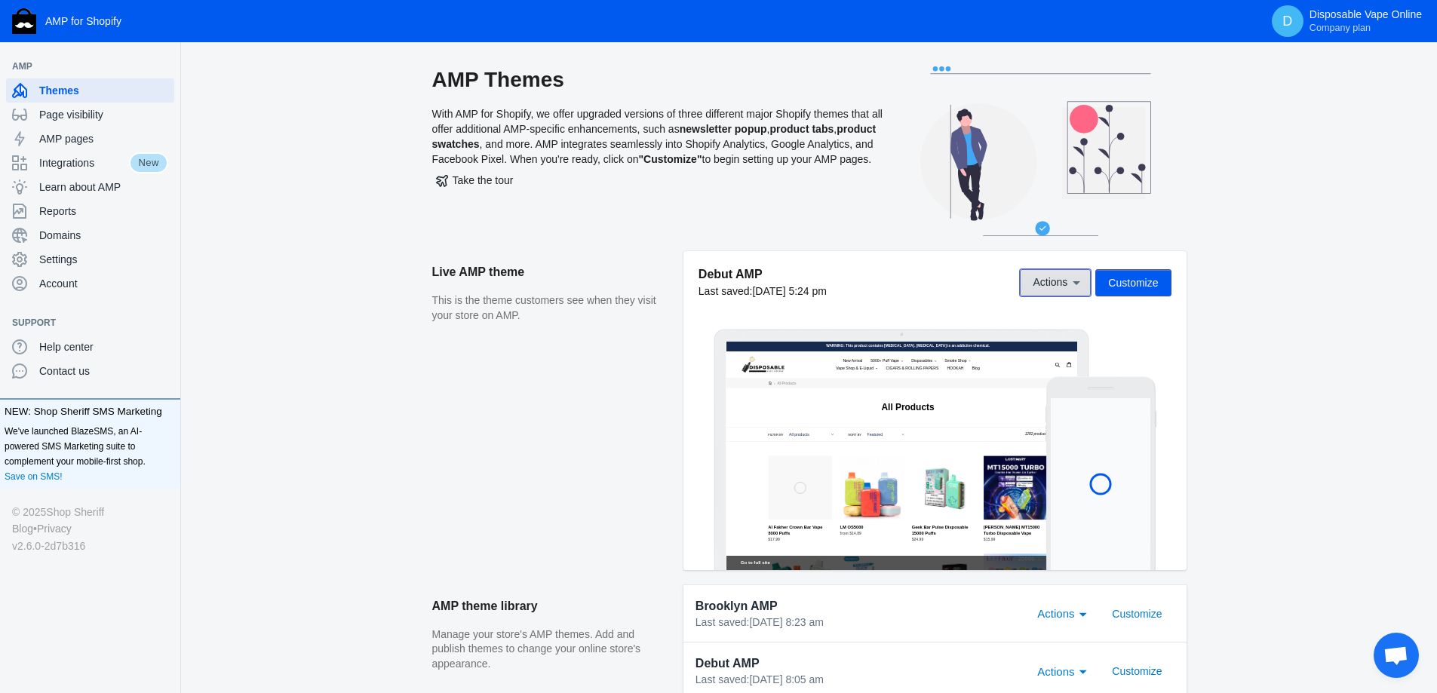
click at [1042, 281] on span "Actions" at bounding box center [1050, 283] width 35 height 12
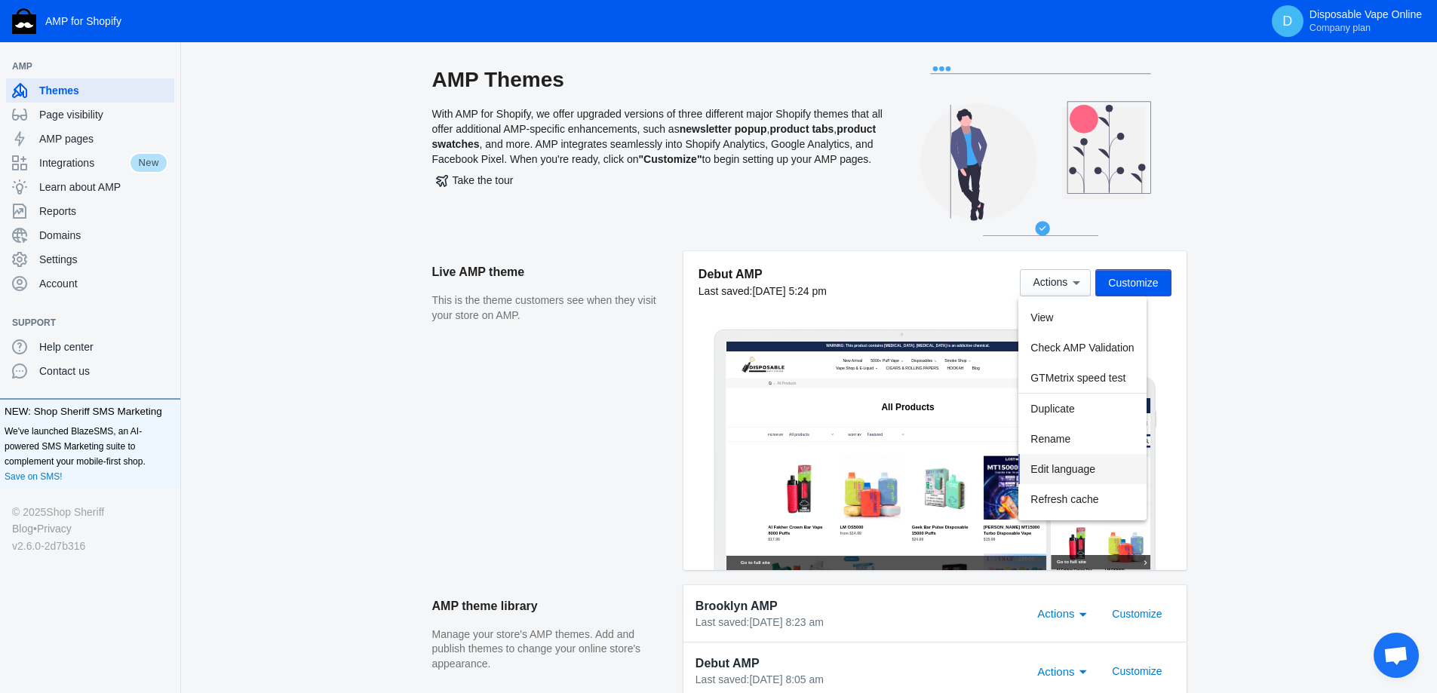
click at [6, 114] on button "Edit language" at bounding box center [5, 113] width 1 height 1
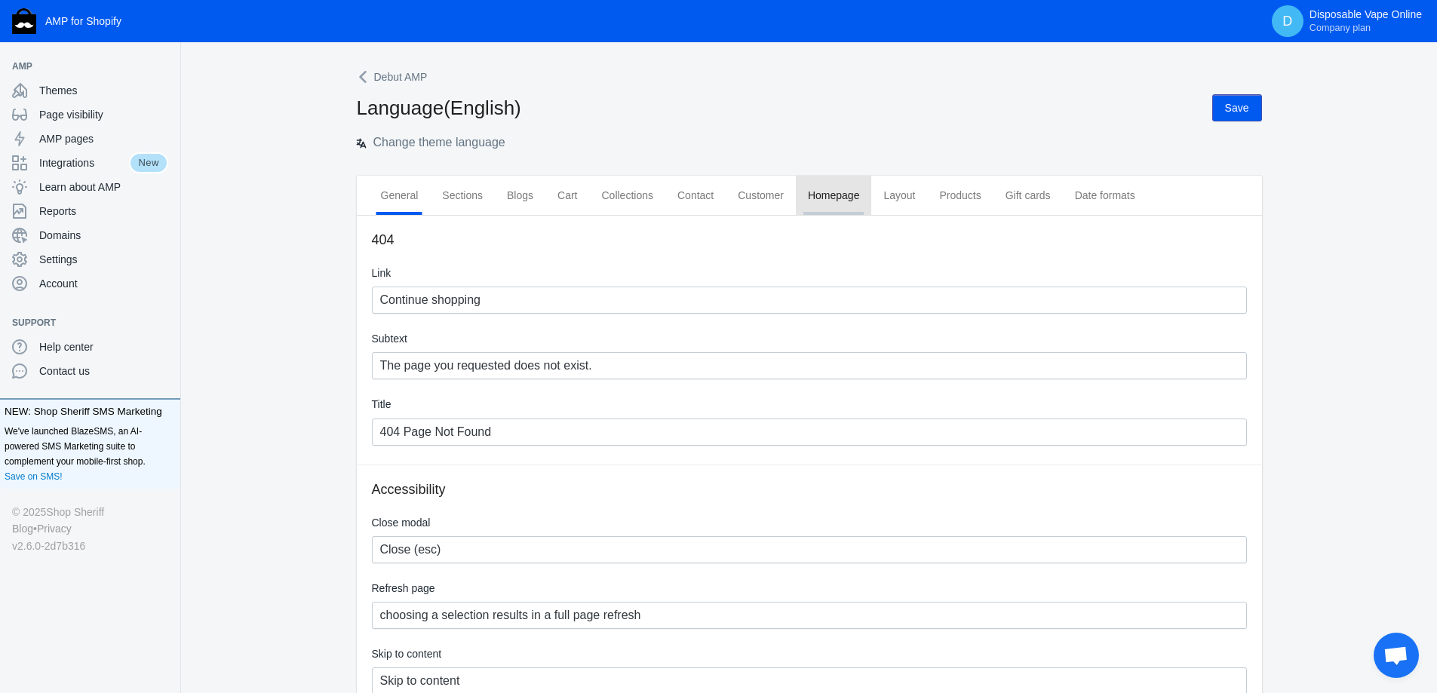
click at [827, 203] on span "Homepage" at bounding box center [834, 195] width 52 height 15
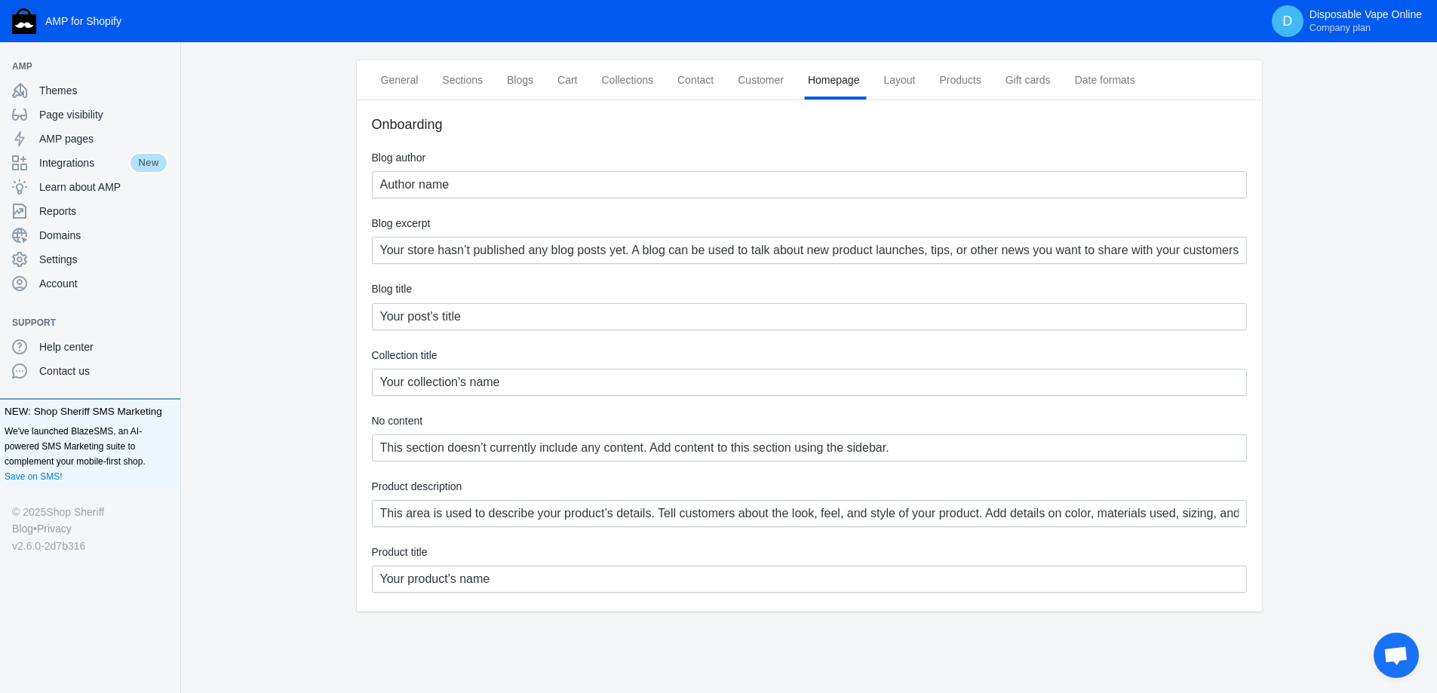
scroll to position [135, 0]
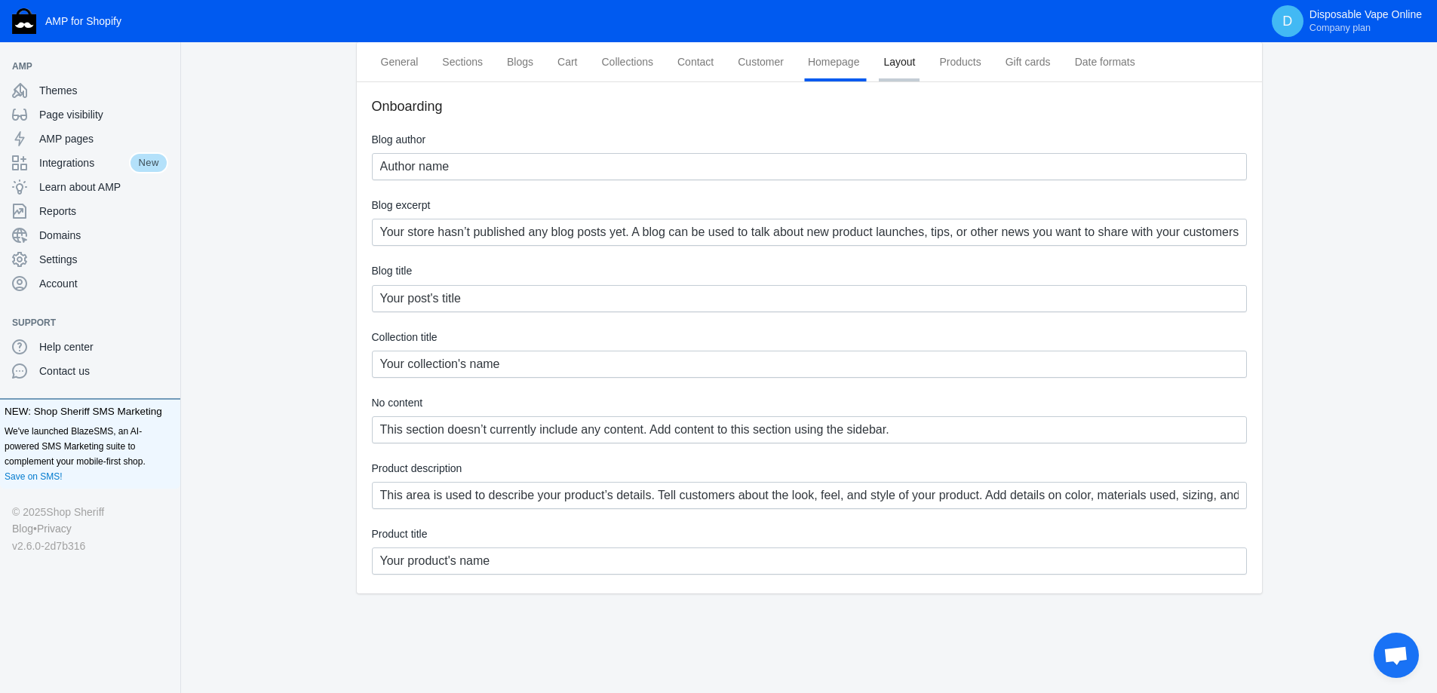
click at [915, 75] on div "Layout" at bounding box center [899, 61] width 56 height 39
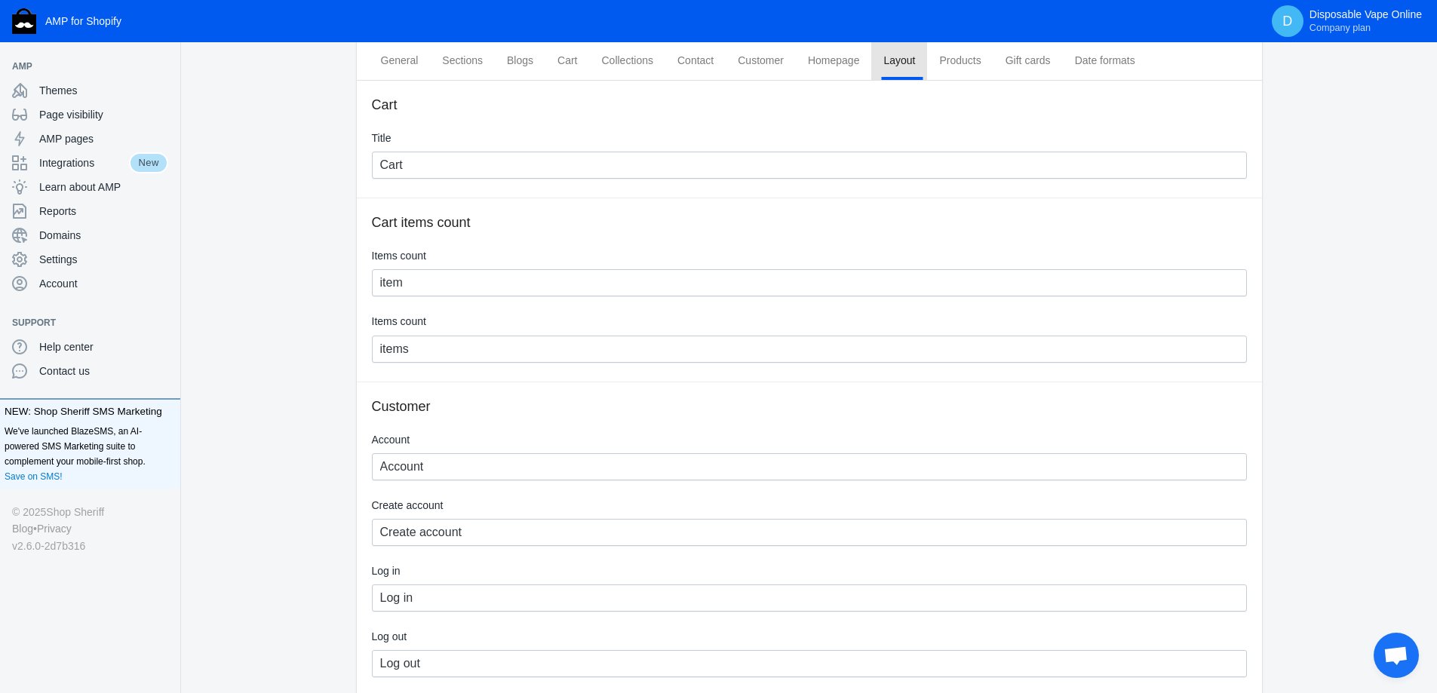
scroll to position [0, 0]
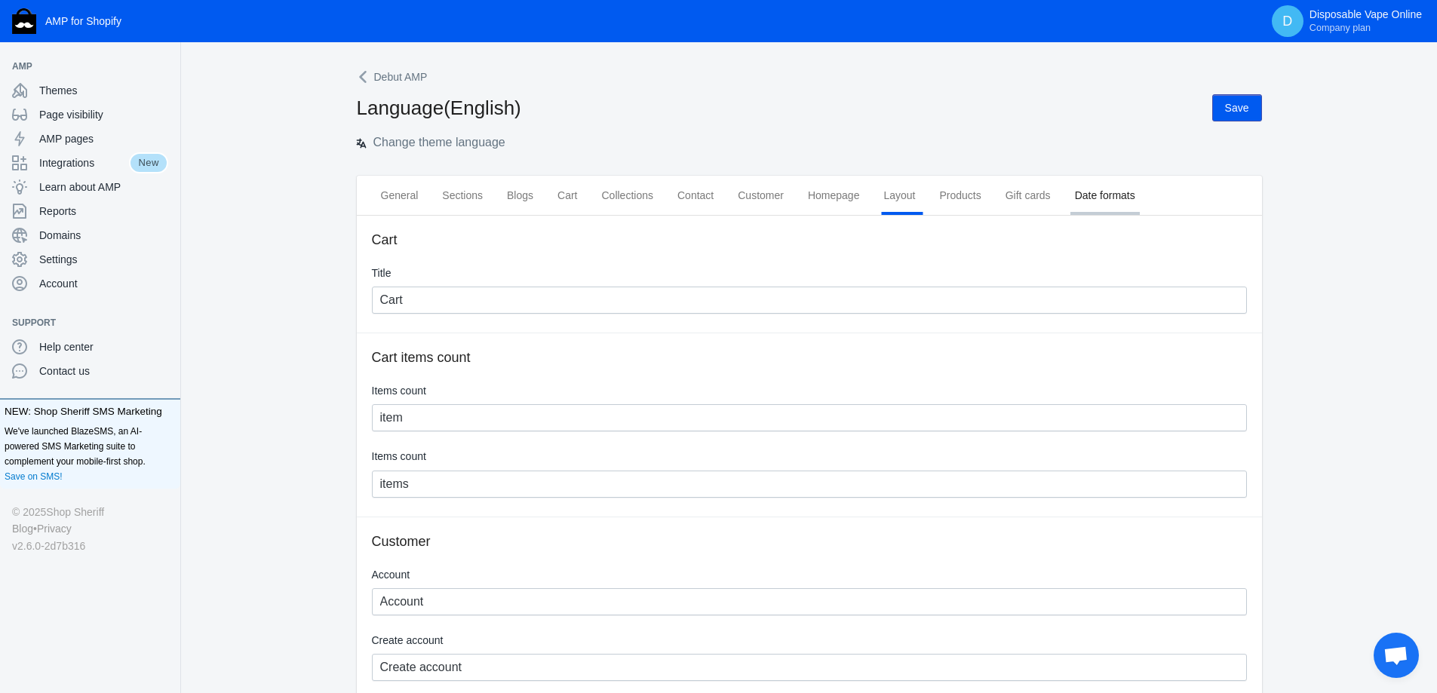
click at [1092, 200] on span "Date formats" at bounding box center [1105, 195] width 60 height 15
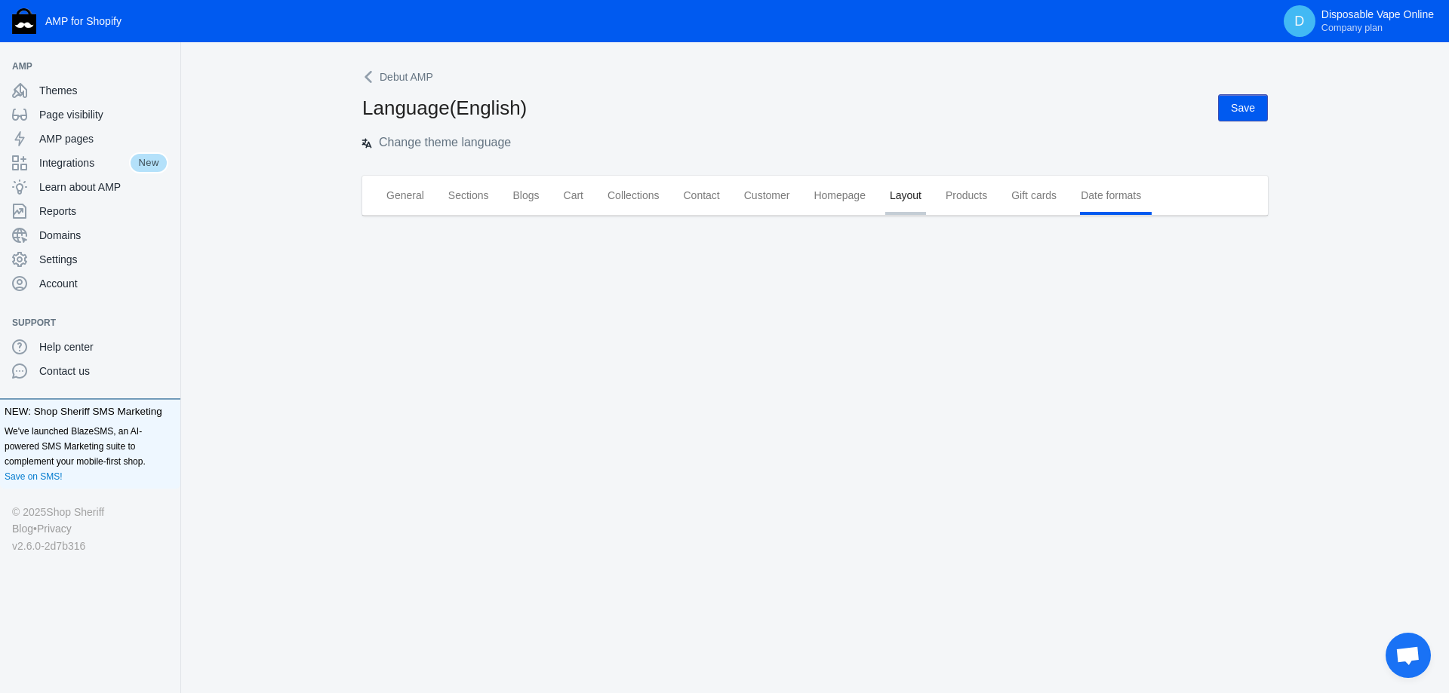
click at [918, 200] on span "Layout" at bounding box center [906, 195] width 32 height 15
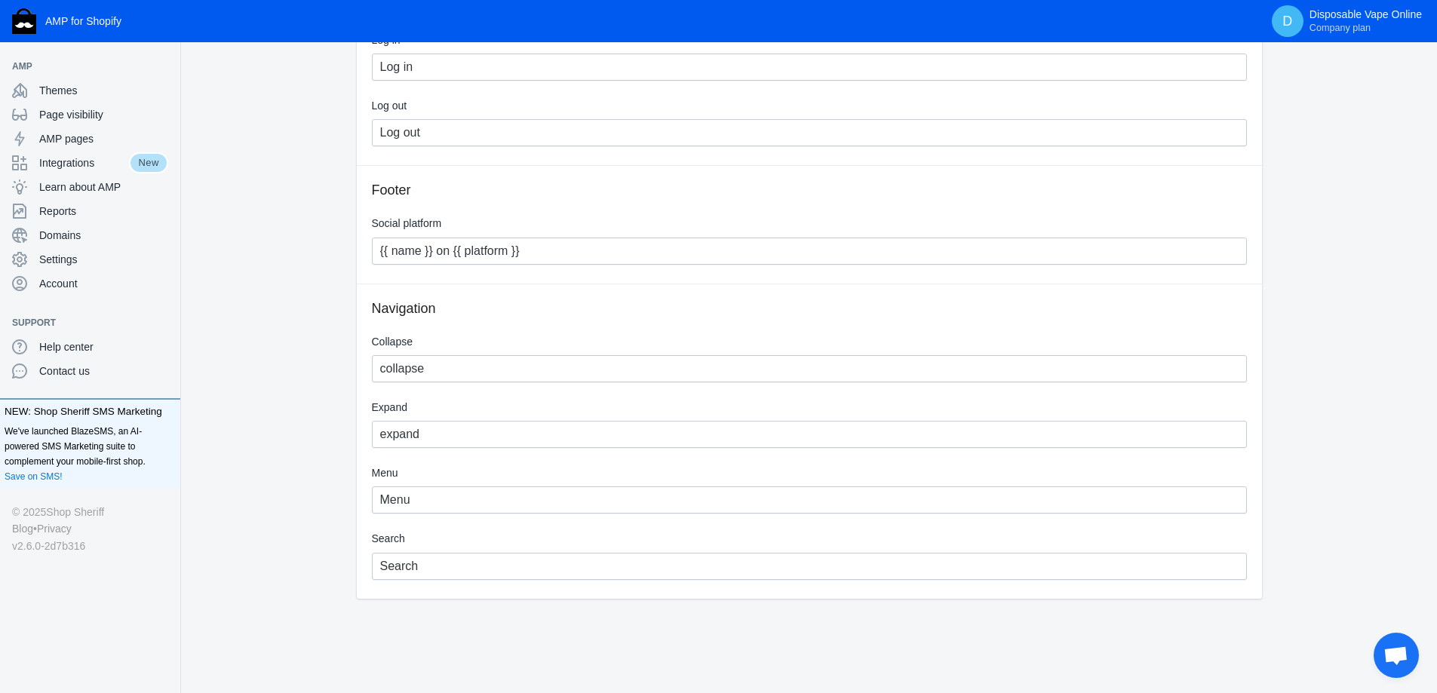
scroll to position [672, 0]
click at [77, 262] on span "Settings" at bounding box center [103, 259] width 129 height 15
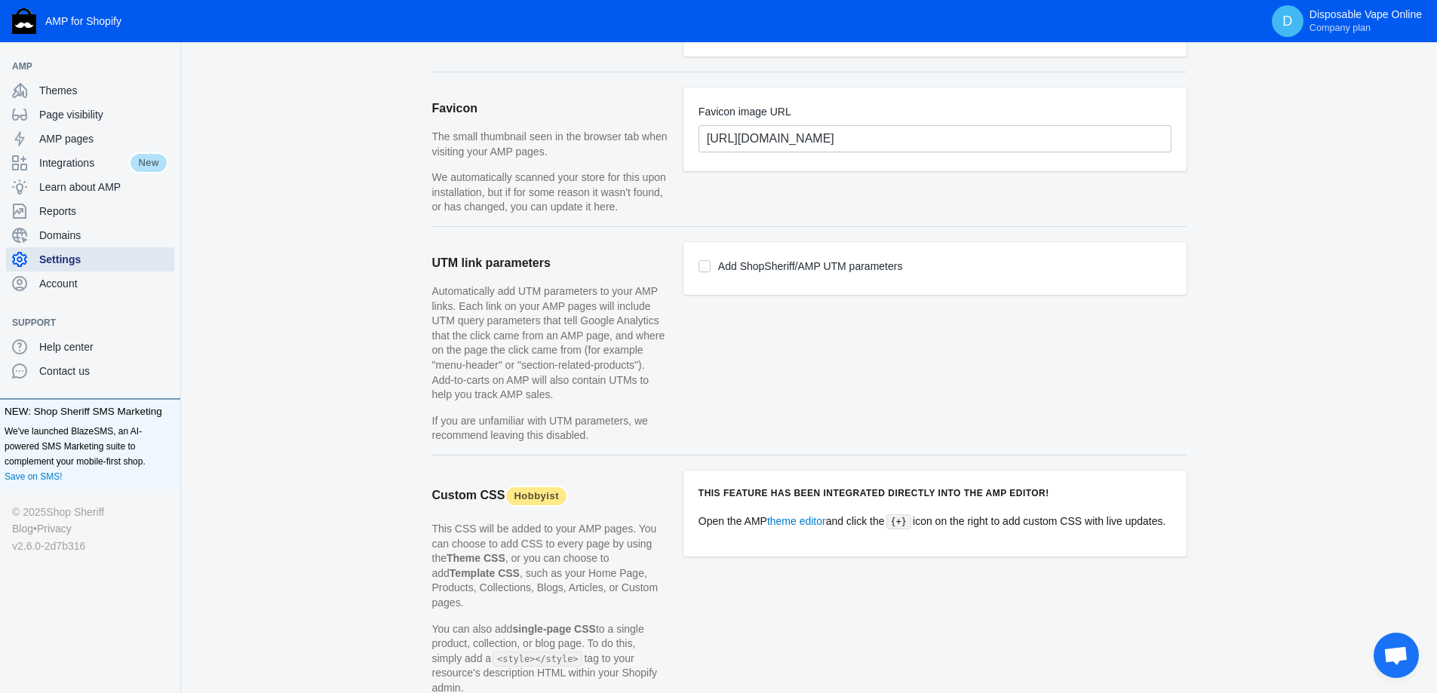
scroll to position [1132, 0]
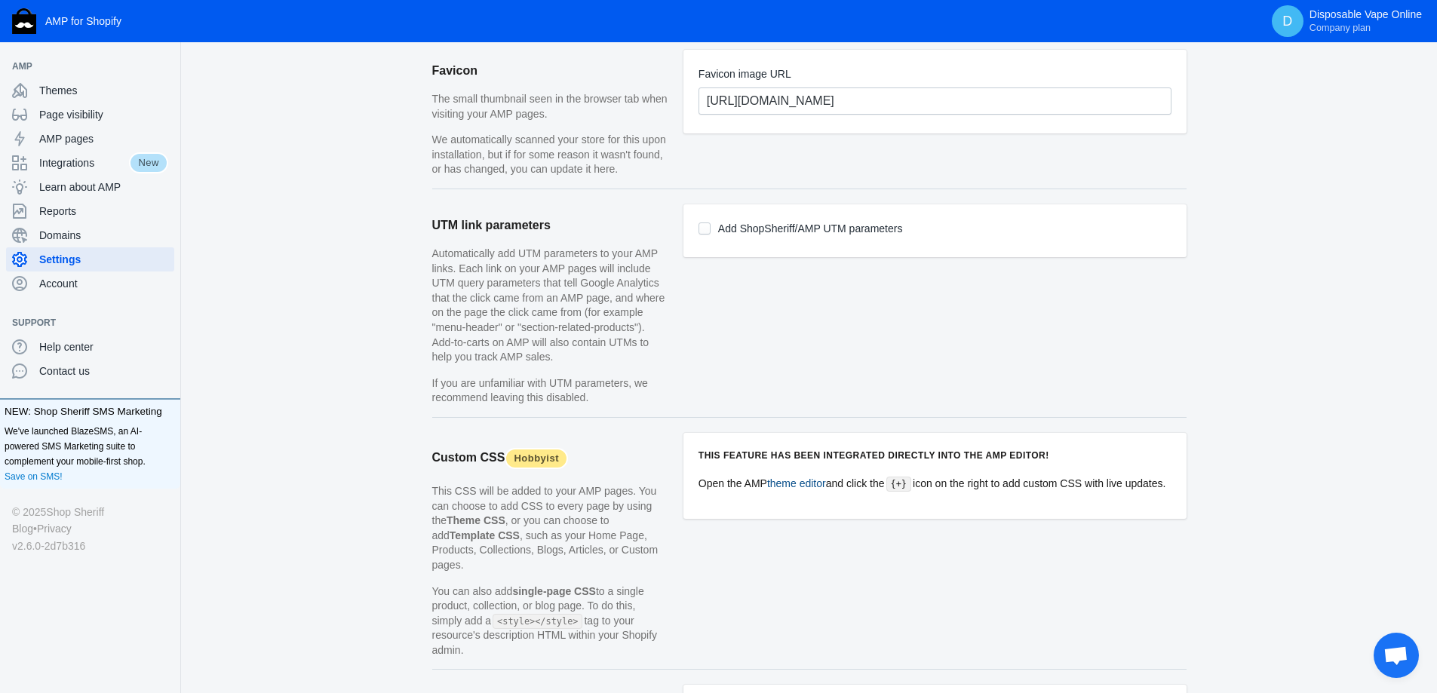
click at [804, 481] on link "theme editor" at bounding box center [796, 484] width 59 height 12
click at [85, 144] on span "AMP pages" at bounding box center [103, 138] width 129 height 15
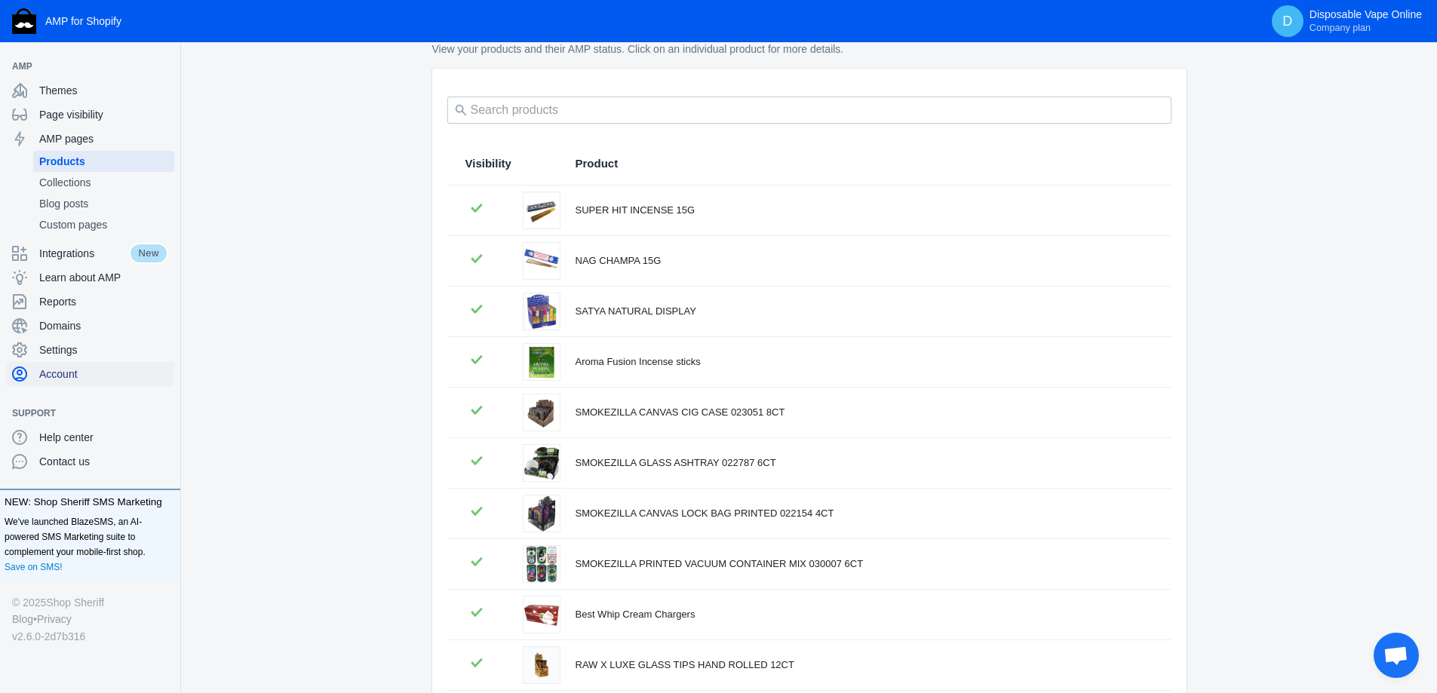
scroll to position [151, 0]
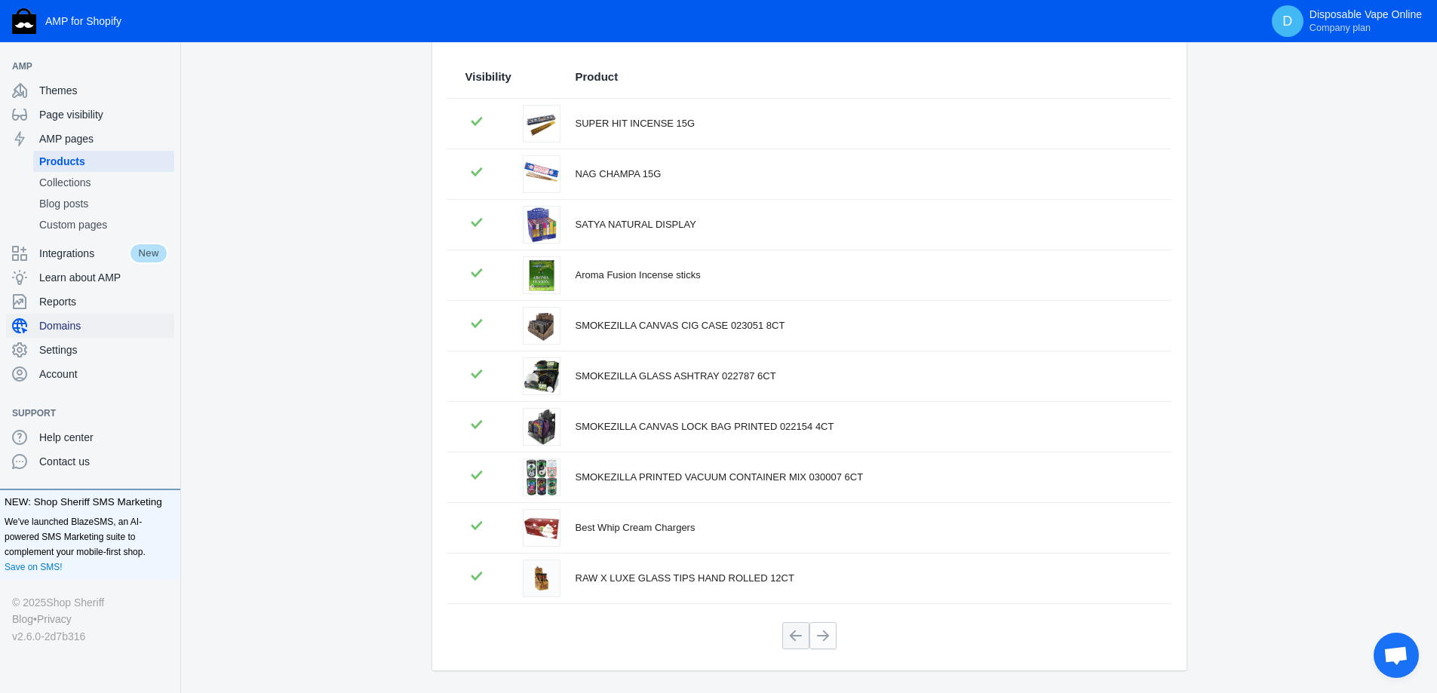
click at [57, 328] on span "Domains" at bounding box center [103, 325] width 129 height 15
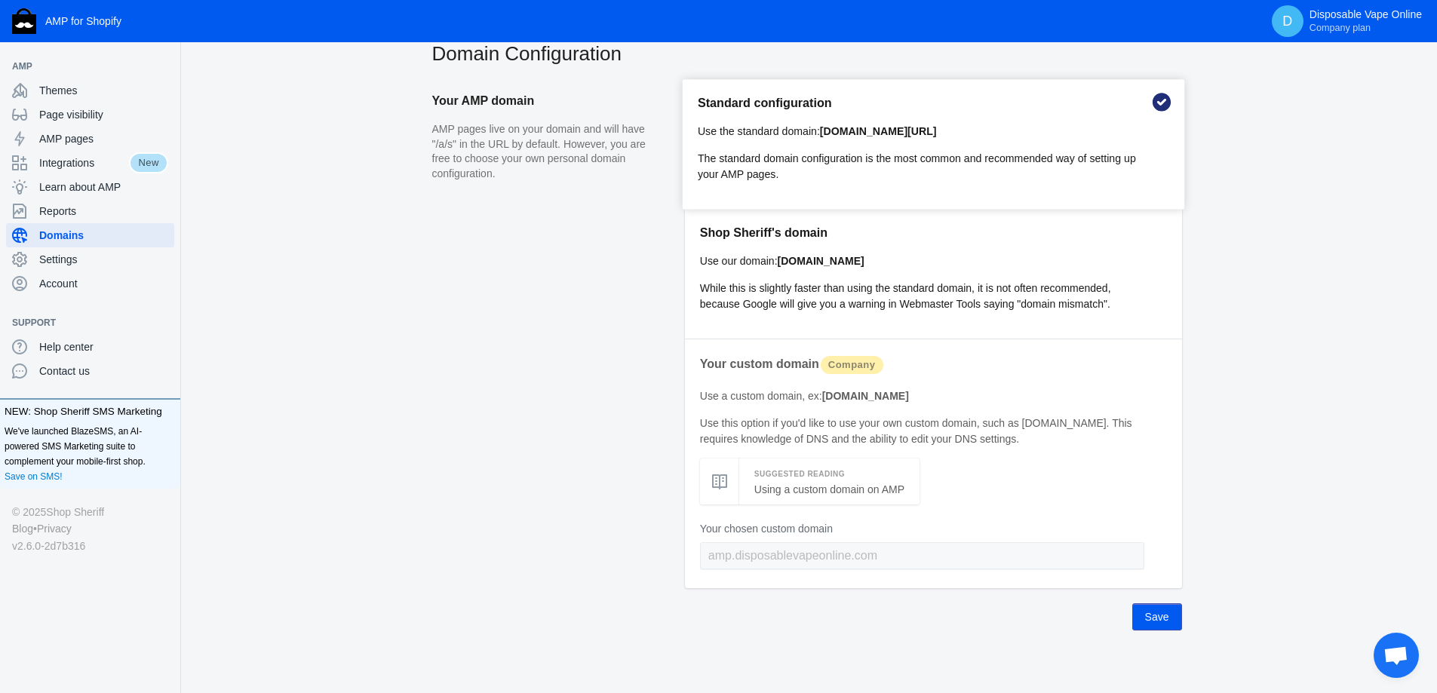
scroll to position [49, 0]
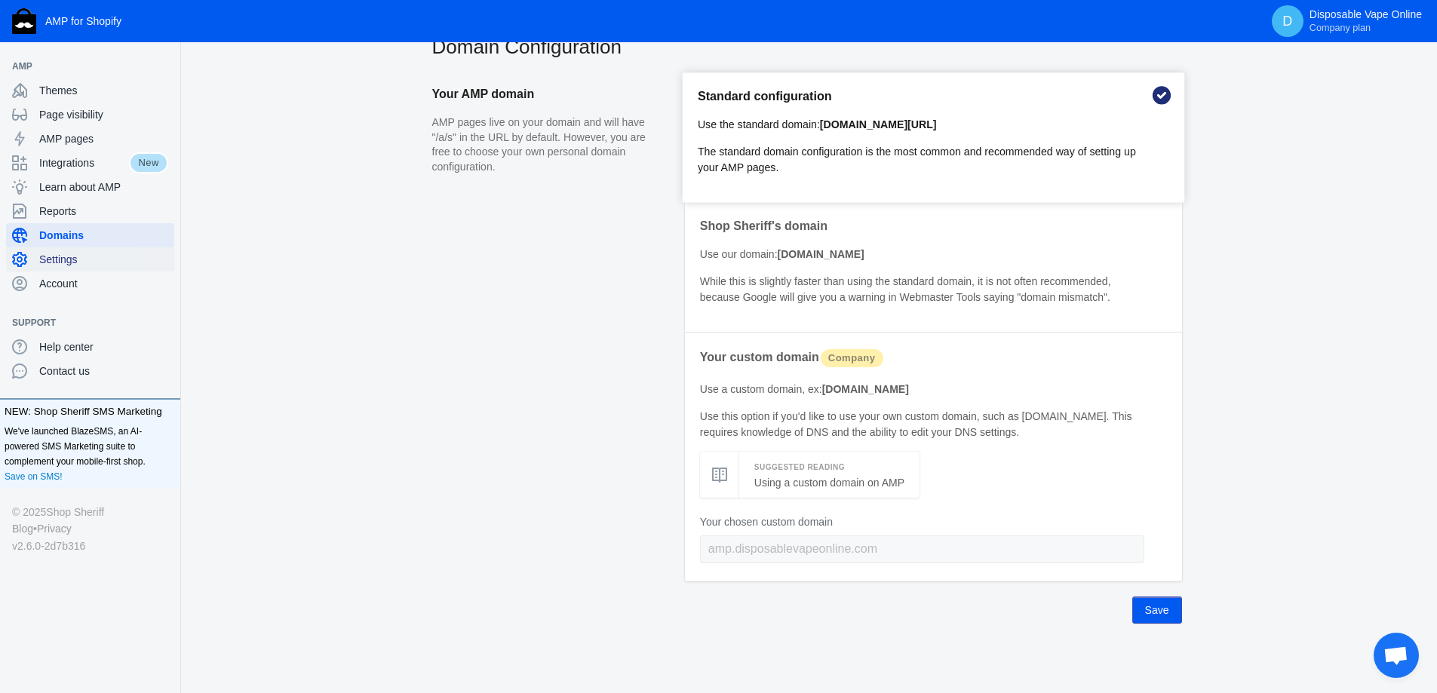
click at [68, 252] on span "Settings" at bounding box center [103, 259] width 129 height 15
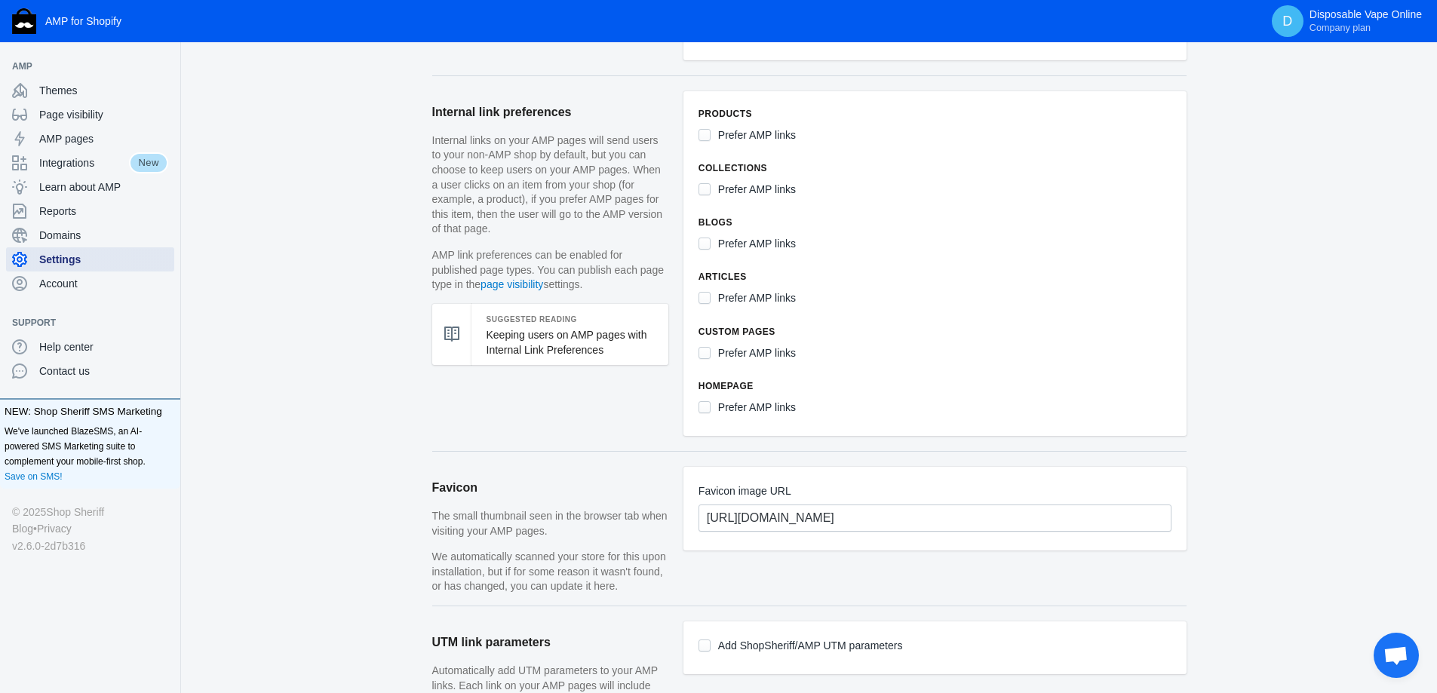
scroll to position [830, 0]
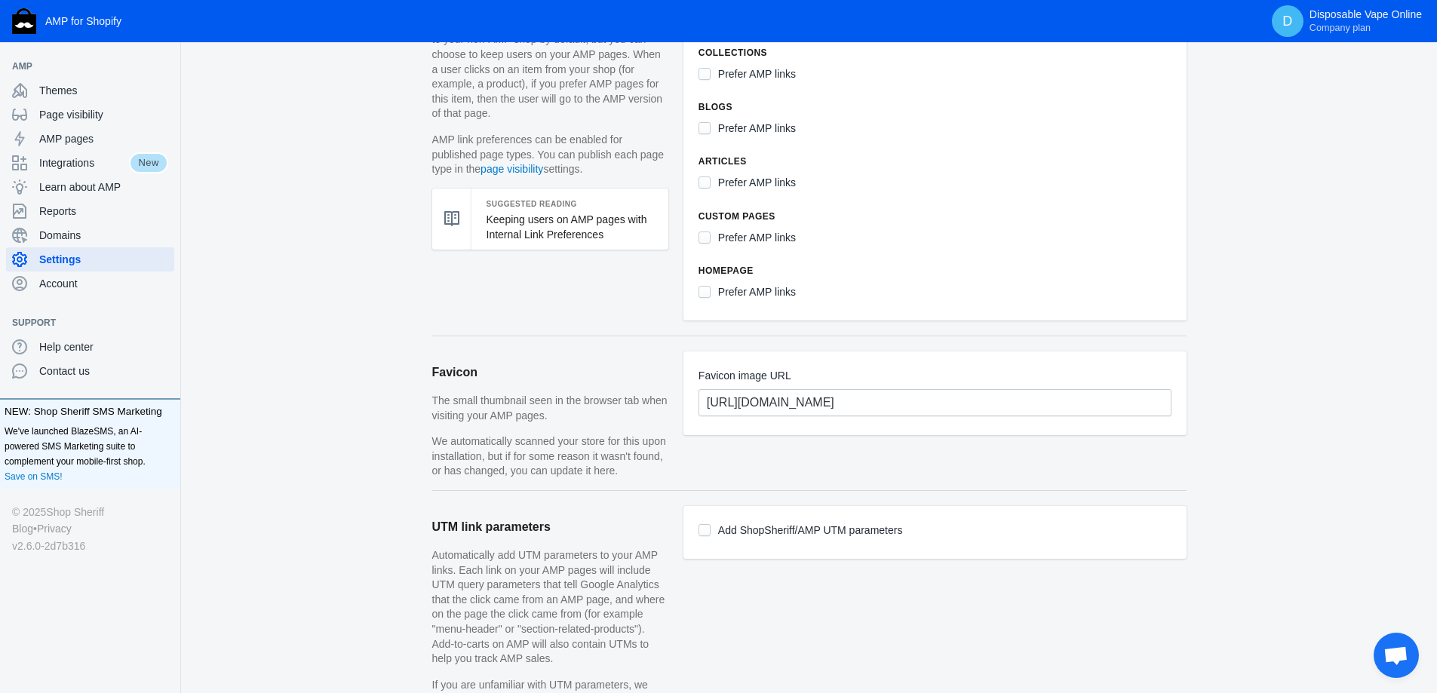
click at [1391, 650] on span "Open chat" at bounding box center [1396, 657] width 25 height 21
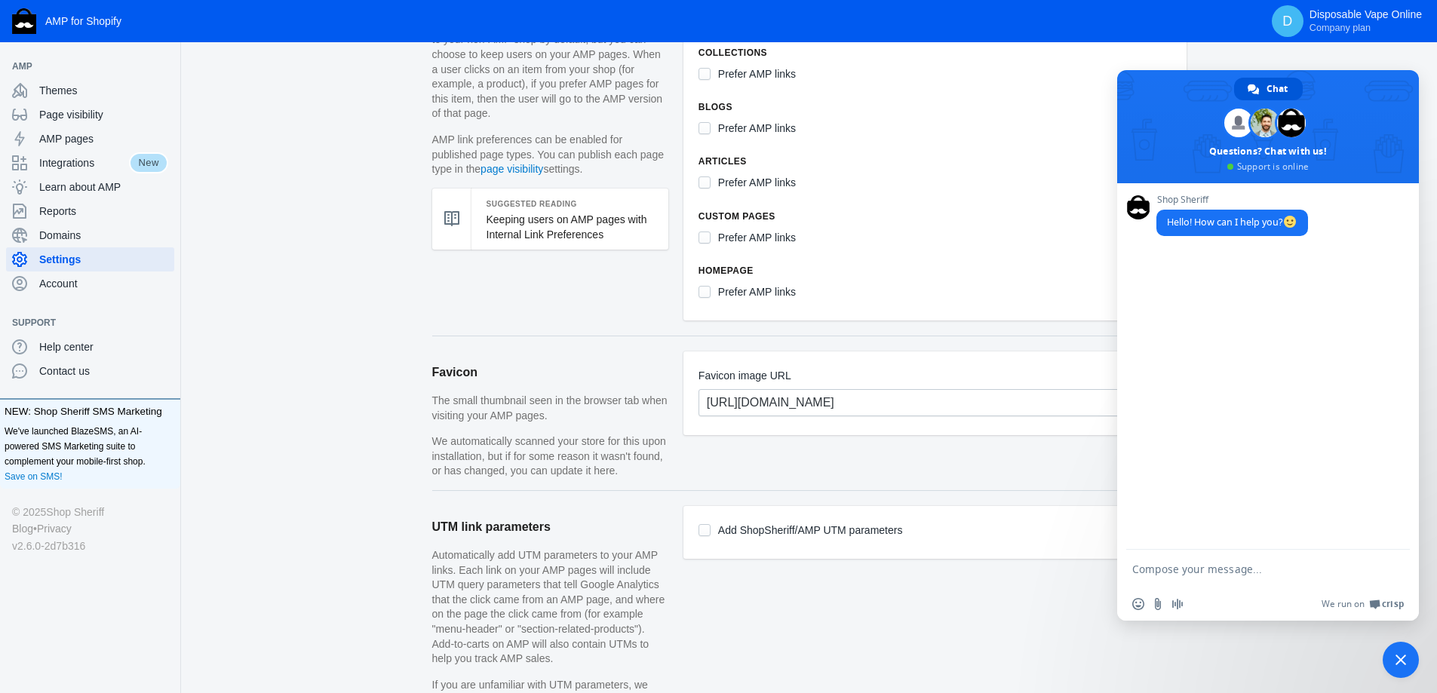
click at [1216, 563] on textarea "Compose your message..." at bounding box center [1251, 570] width 238 height 14
type textarea "can we remove the shop name from the seo meta titles?"
click at [1218, 564] on textarea "Compose your message..." at bounding box center [1251, 574] width 238 height 27
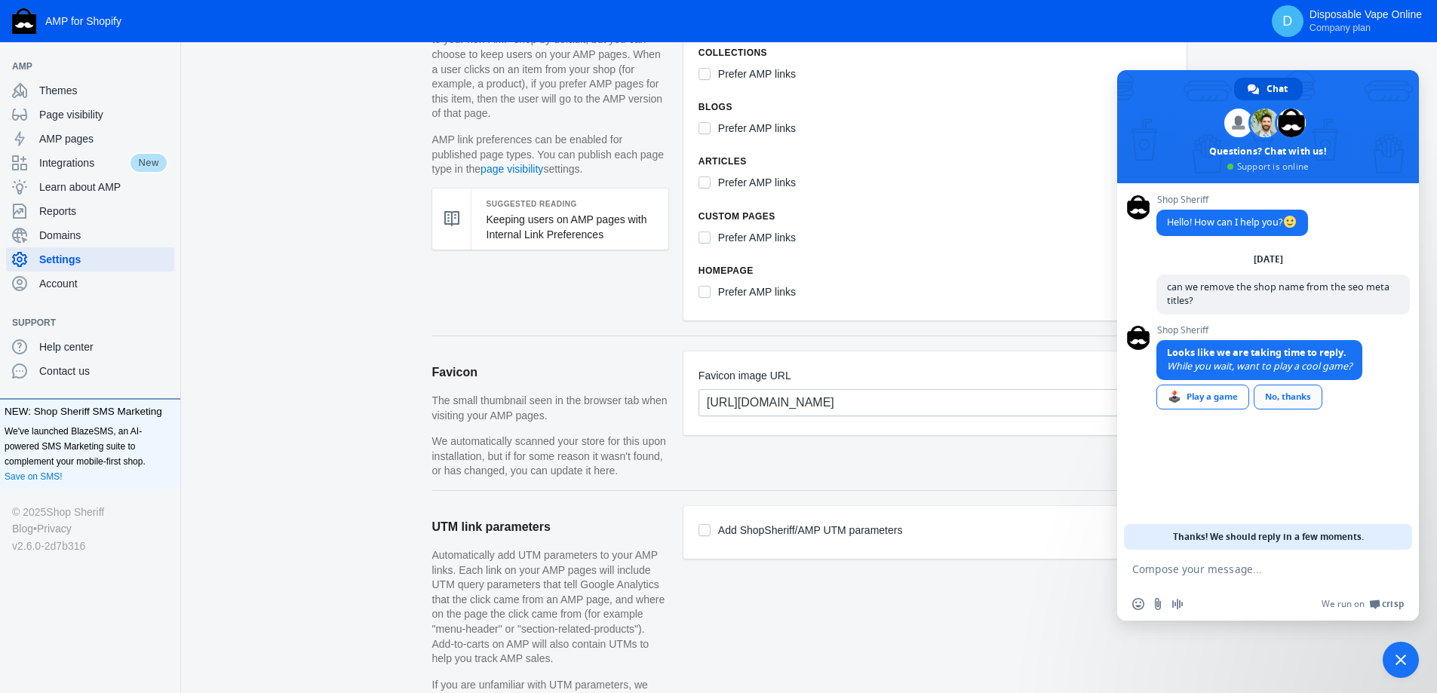
click at [1304, 401] on div "No, thanks" at bounding box center [1288, 397] width 69 height 25
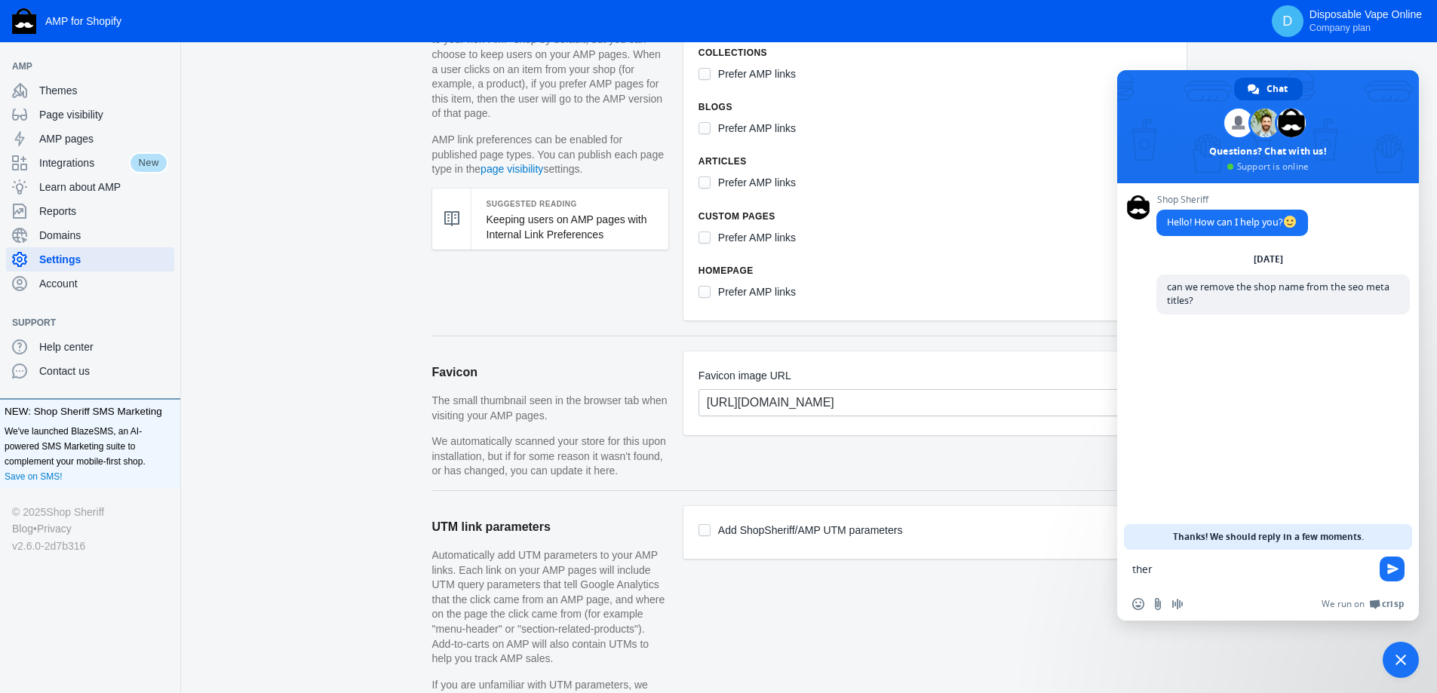
type textarea "there"
type textarea "?"
drag, startPoint x: 1368, startPoint y: 386, endPoint x: 1417, endPoint y: 393, distance: 49.6
click at [1417, 393] on div "Shop Sheriff Hello! How can I help you? Monday, 8 September can we remove the s…" at bounding box center [1268, 366] width 302 height 367
drag, startPoint x: 1324, startPoint y: 368, endPoint x: 1367, endPoint y: 422, distance: 68.7
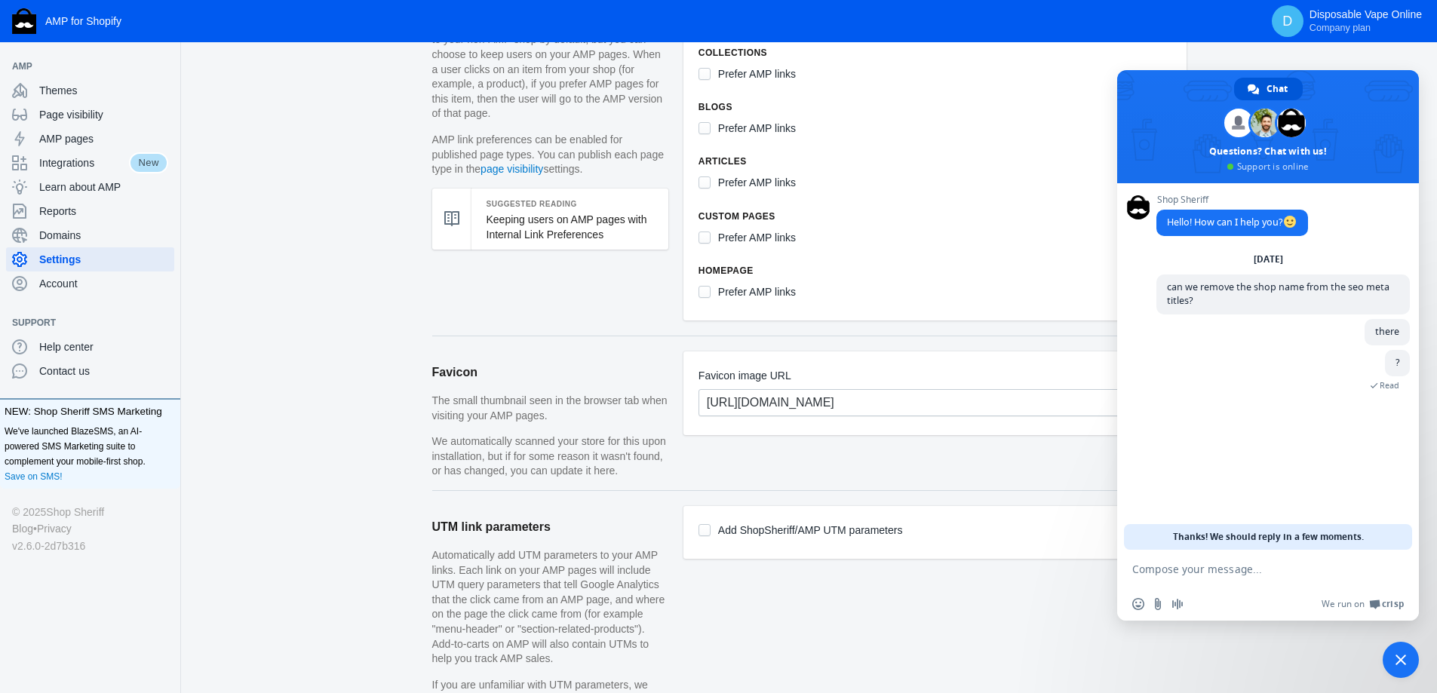
click at [1360, 404] on div "? 9 minutes ago Read" at bounding box center [1284, 378] width 254 height 57
click at [1371, 433] on div "Shop Sheriff Hello! How can I help you? Monday, 8 September can we remove the s…" at bounding box center [1284, 314] width 254 height 239
click at [1290, 287] on span "can we remove the shop name from the seo meta titles?" at bounding box center [1278, 294] width 223 height 26
click at [1274, 115] on span at bounding box center [1265, 123] width 29 height 29
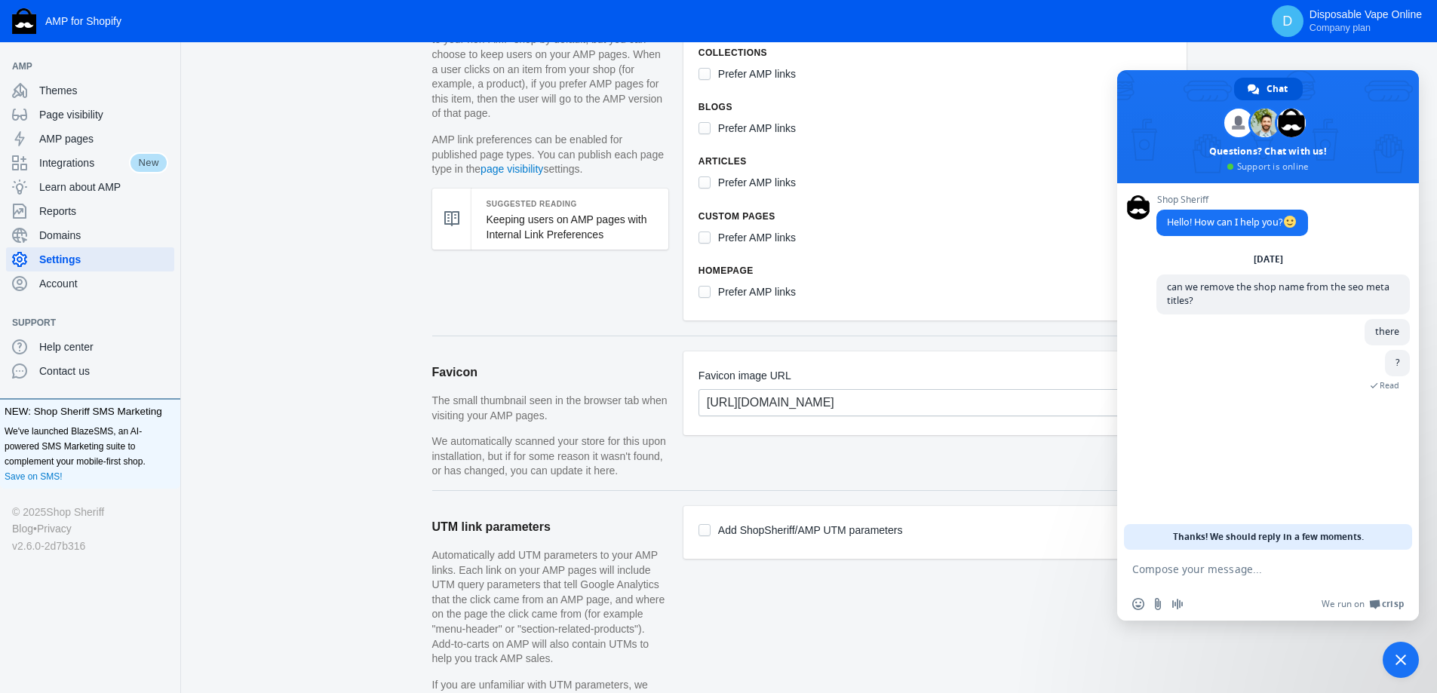
drag, startPoint x: 1274, startPoint y: 115, endPoint x: 1314, endPoint y: 116, distance: 40.0
click at [1277, 115] on span "Mark Stephen" at bounding box center [1268, 122] width 79 height 33
click at [1317, 117] on span at bounding box center [1268, 126] width 302 height 113
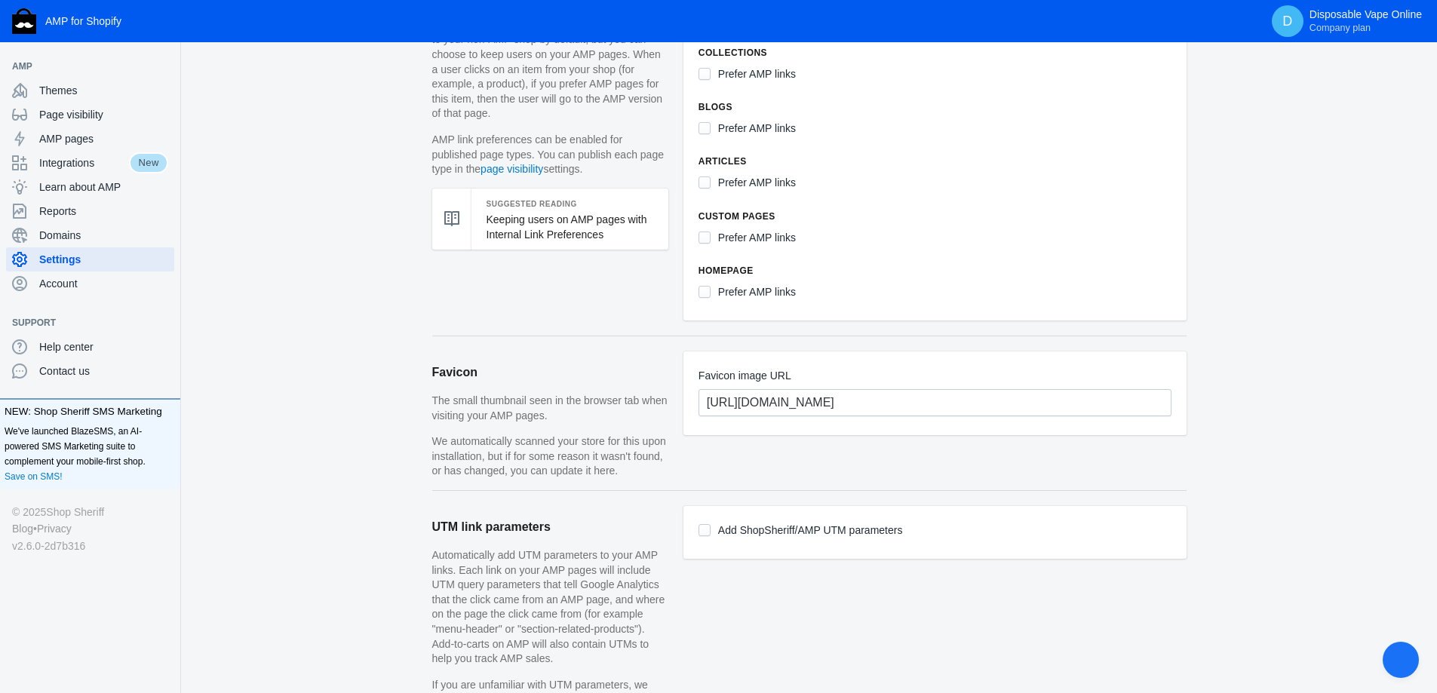
click at [1403, 659] on span "Open chat" at bounding box center [1400, 661] width 20 height 17
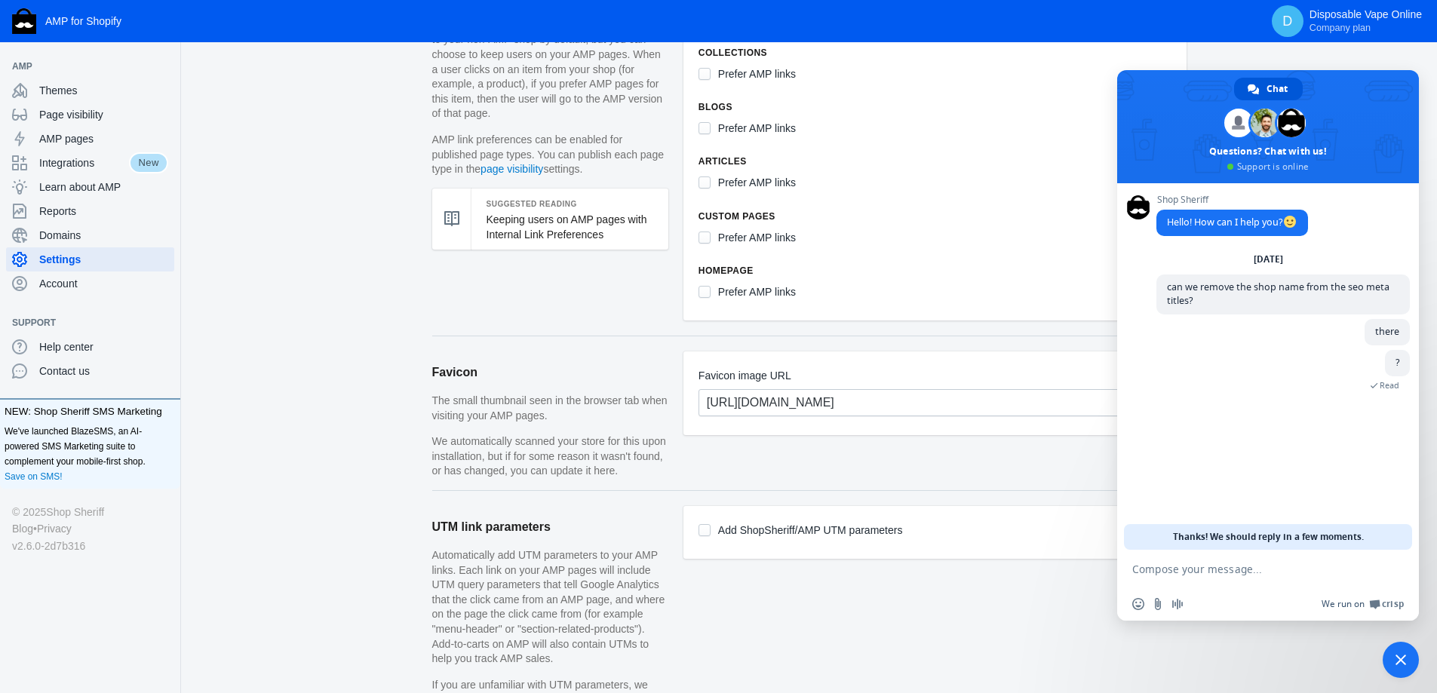
click at [1380, 605] on span at bounding box center [1374, 604] width 11 height 11
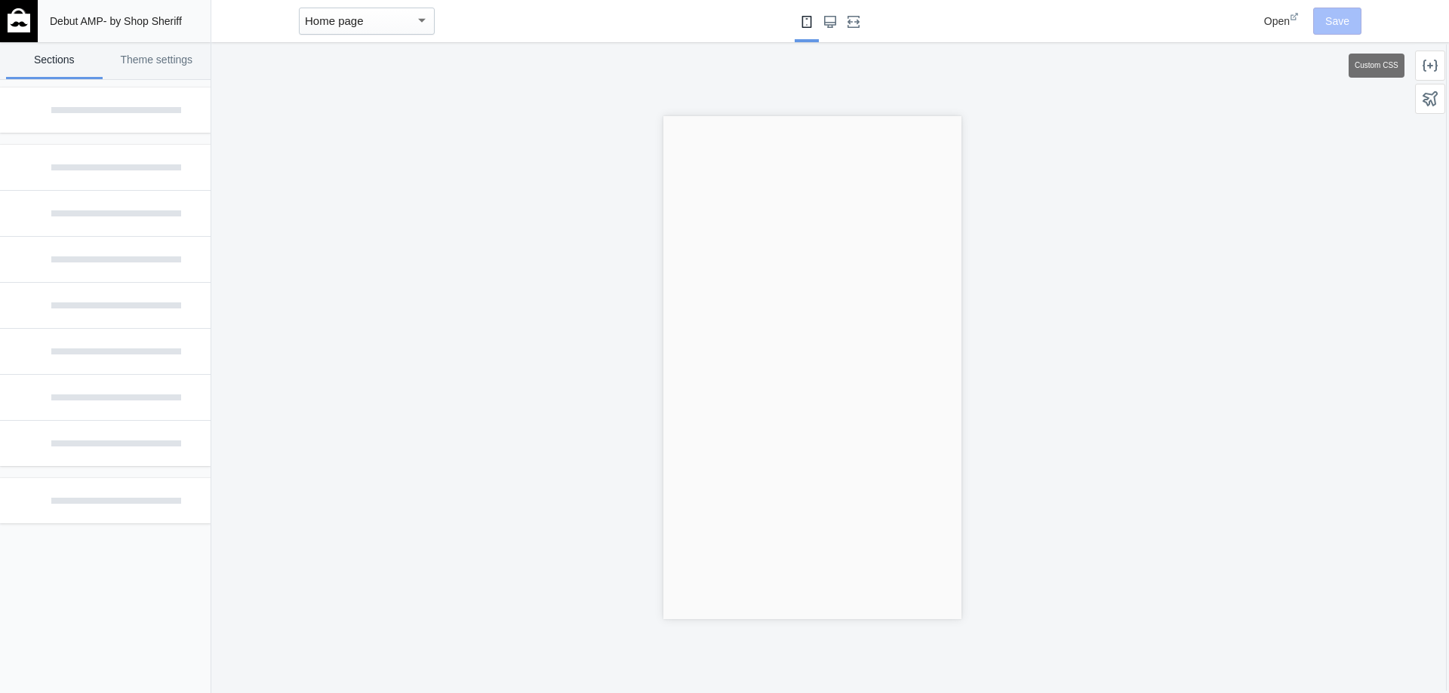
click at [1430, 66] on icon at bounding box center [1429, 66] width 15 height 12
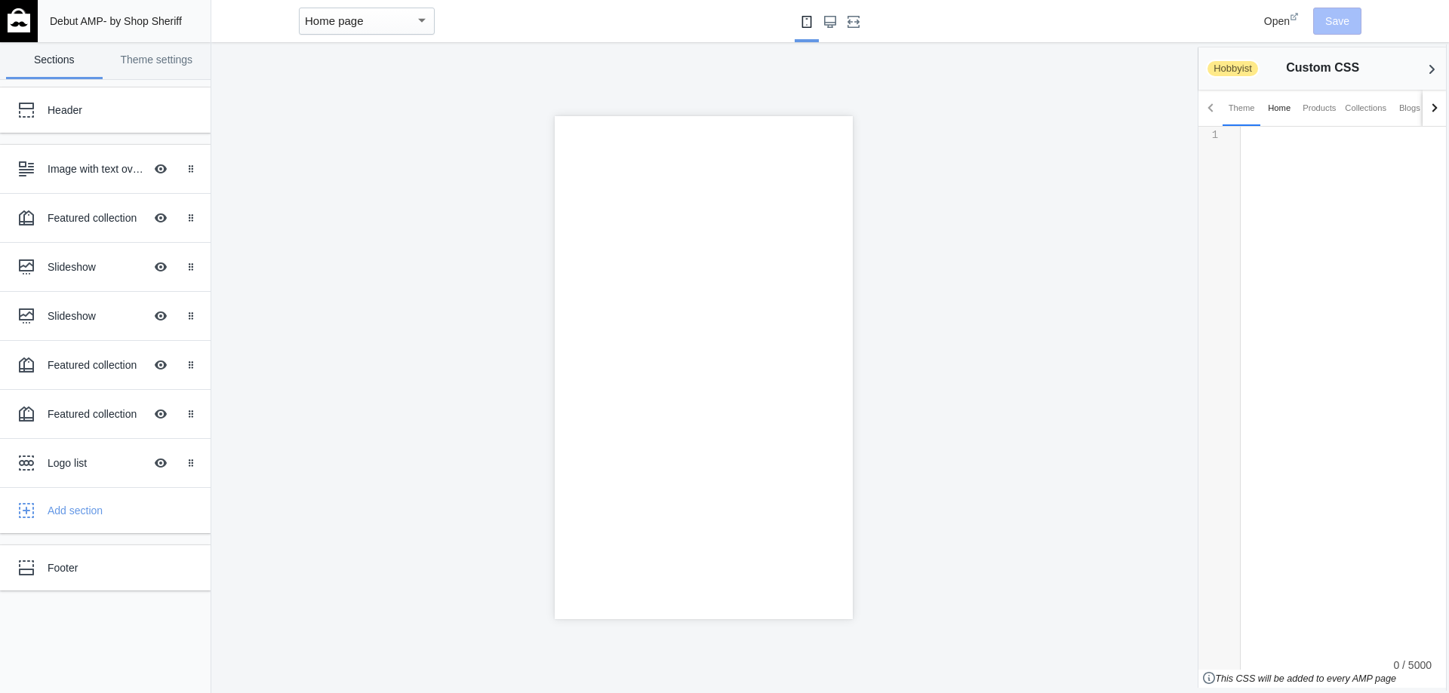
click at [1282, 111] on div "Home" at bounding box center [1279, 107] width 23 height 15
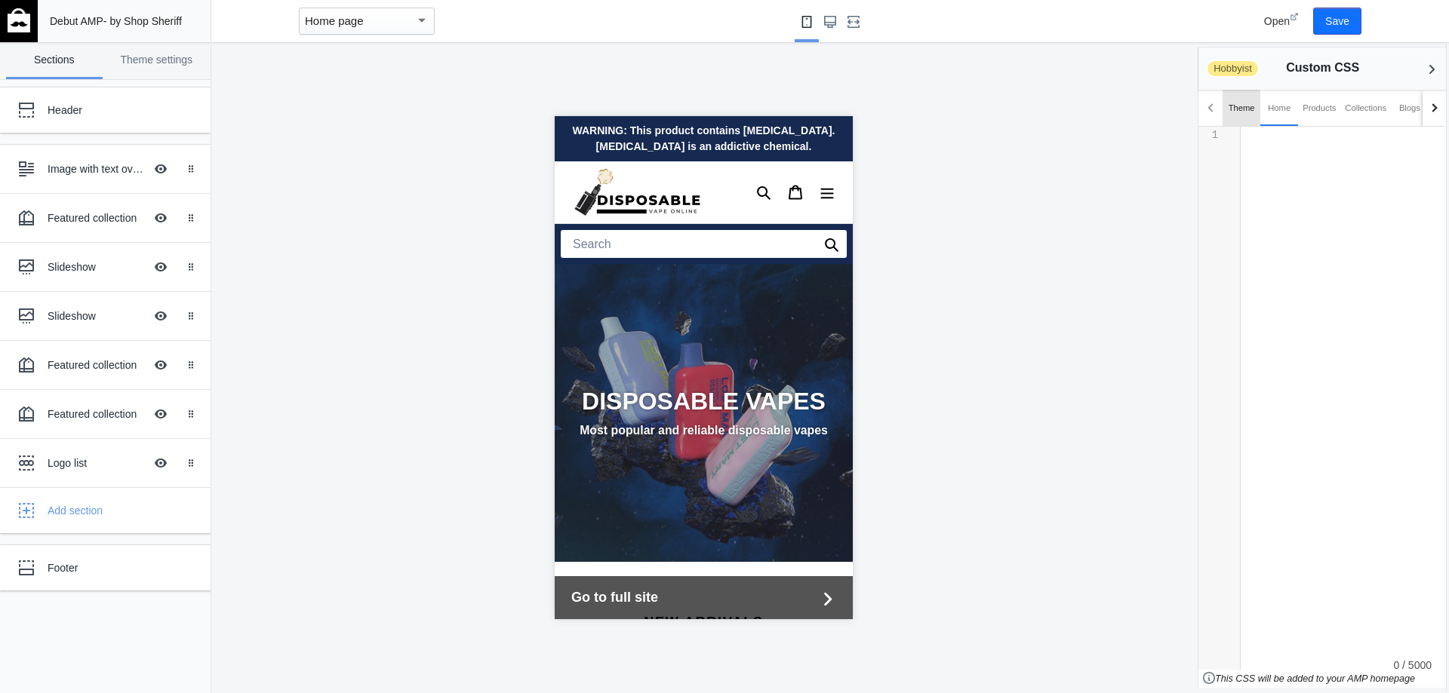
click at [1233, 111] on div "Theme" at bounding box center [1241, 107] width 26 height 15
click at [1280, 112] on div "Home" at bounding box center [1279, 107] width 23 height 15
click at [1308, 106] on div "Products" at bounding box center [1318, 107] width 33 height 15
click at [1332, 103] on div "Products" at bounding box center [1318, 107] width 33 height 15
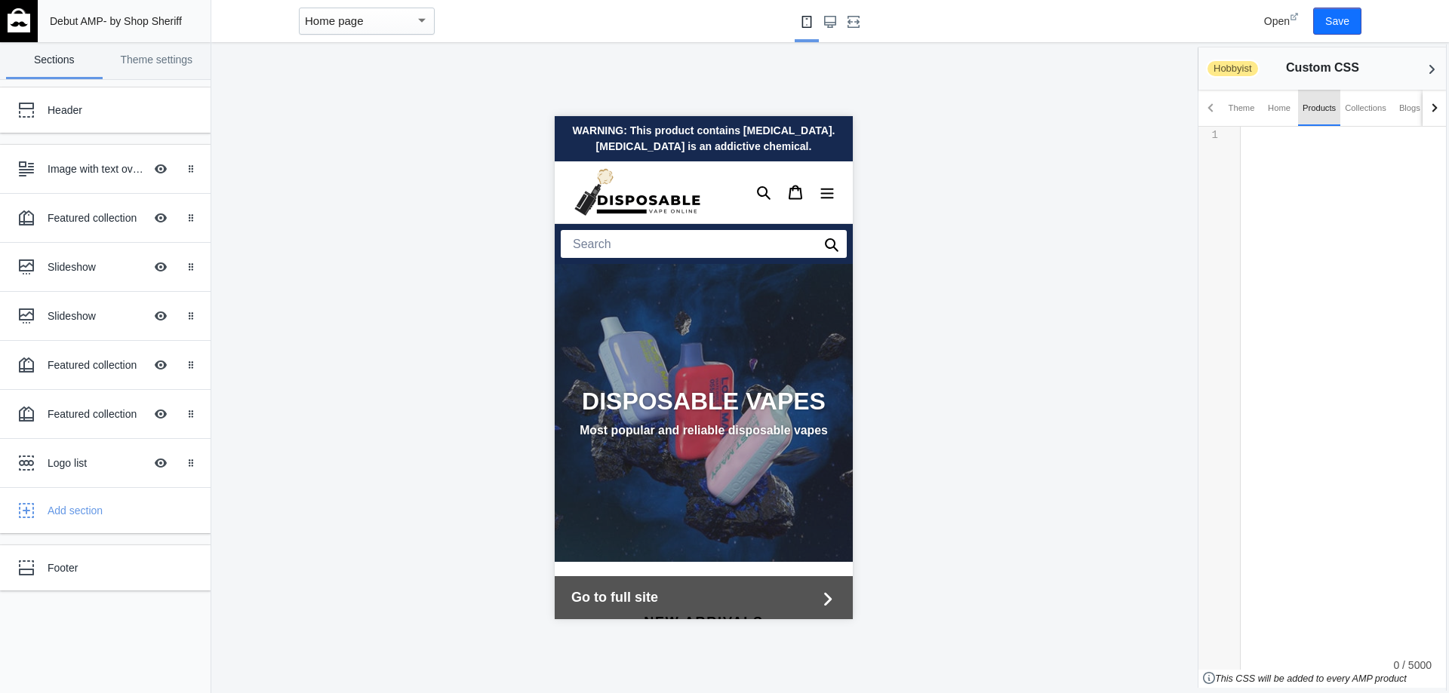
scroll to position [0, 287]
click at [149, 67] on link "Theme settings" at bounding box center [157, 60] width 97 height 37
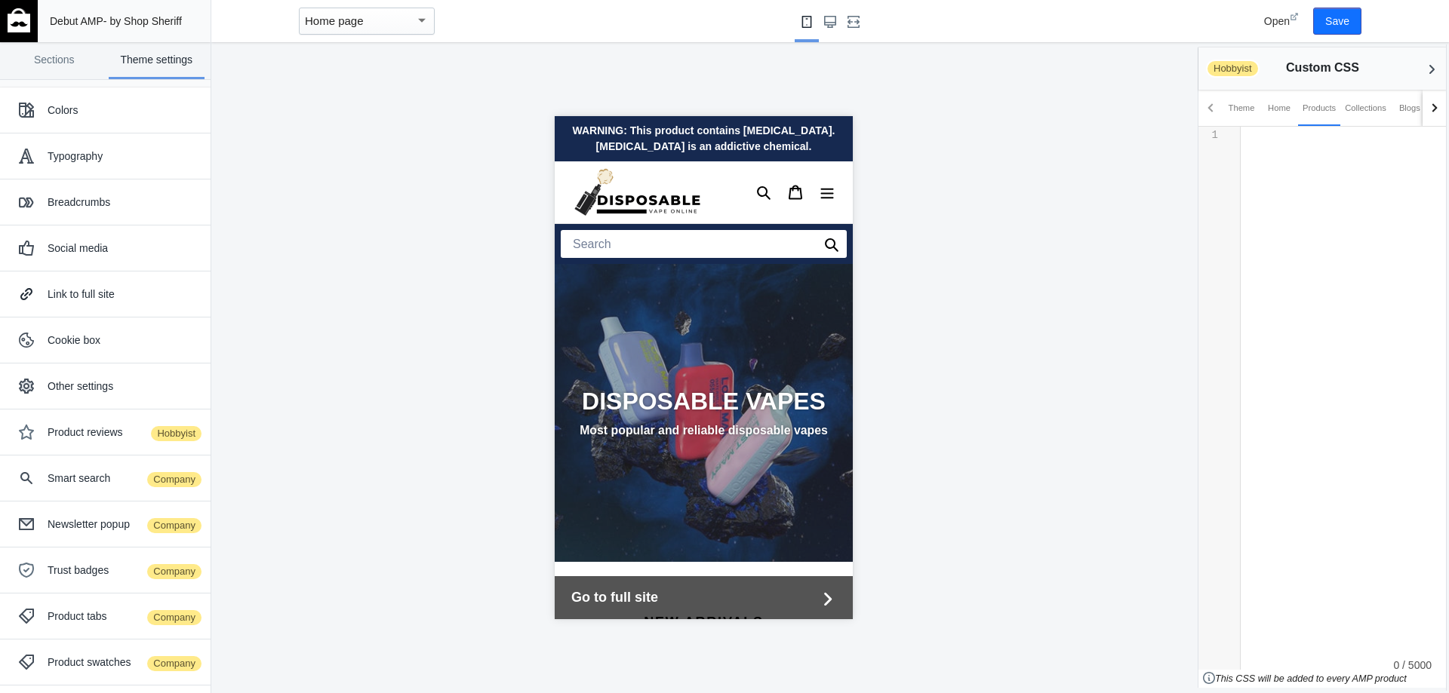
scroll to position [0, 0]
